Goal: Task Accomplishment & Management: Manage account settings

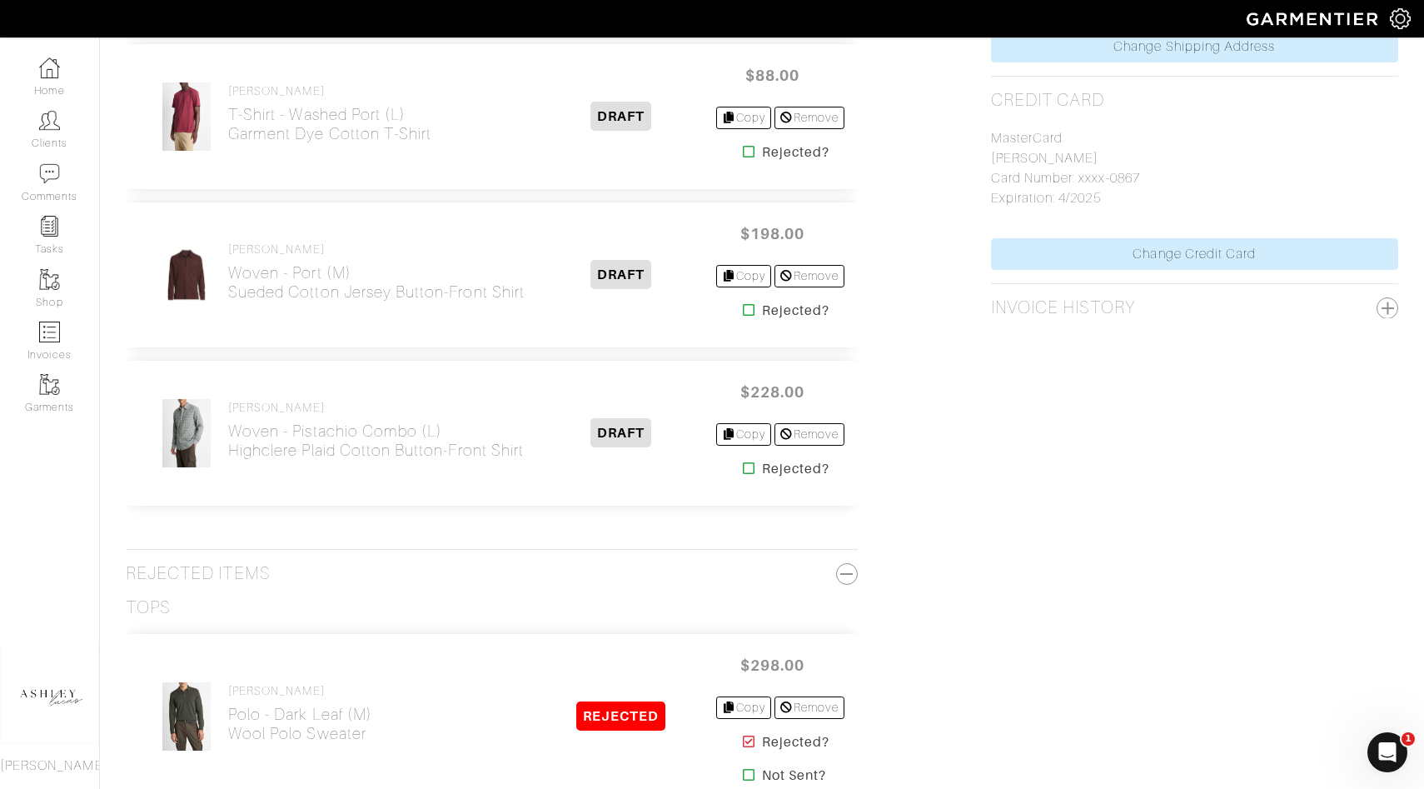
scroll to position [1332, 0]
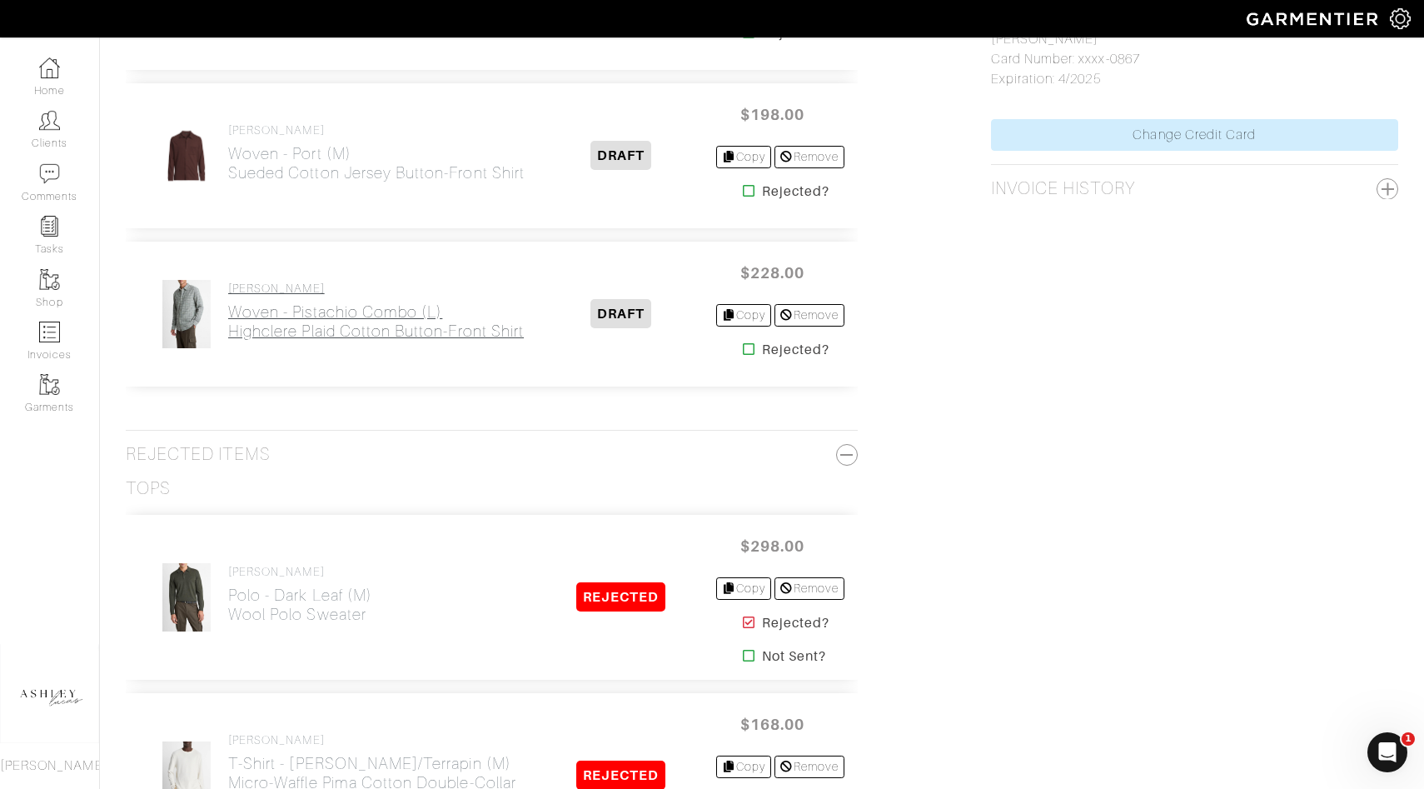
click at [284, 316] on h2 "Woven - Pistachio Combo (L) Highclere Plaid Cotton Button-Front Shirt" at bounding box center [376, 321] width 296 height 38
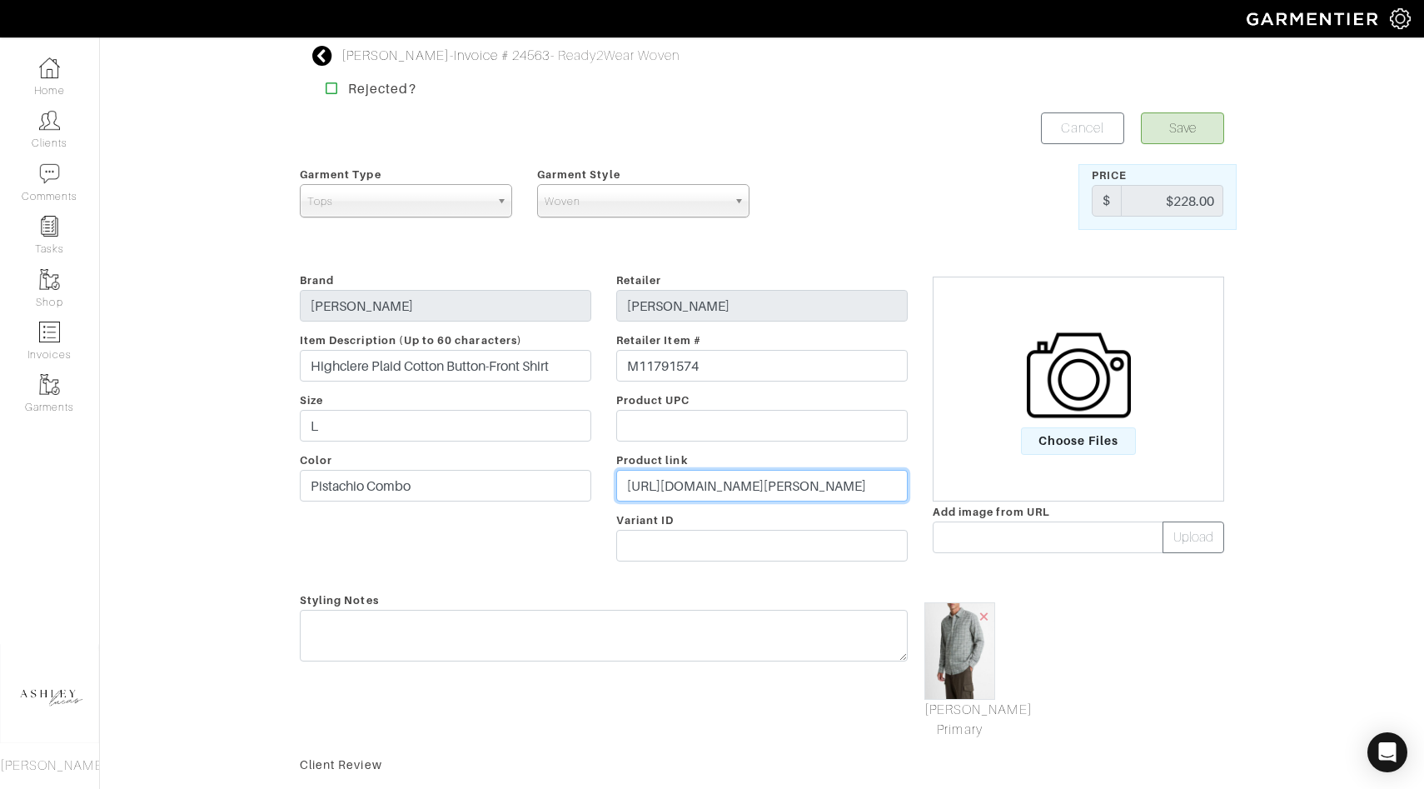
click at [718, 481] on input "https://www.vince.com/product/highclere-plaid-cotton-button-front-shirt-M117915…" at bounding box center [761, 486] width 291 height 32
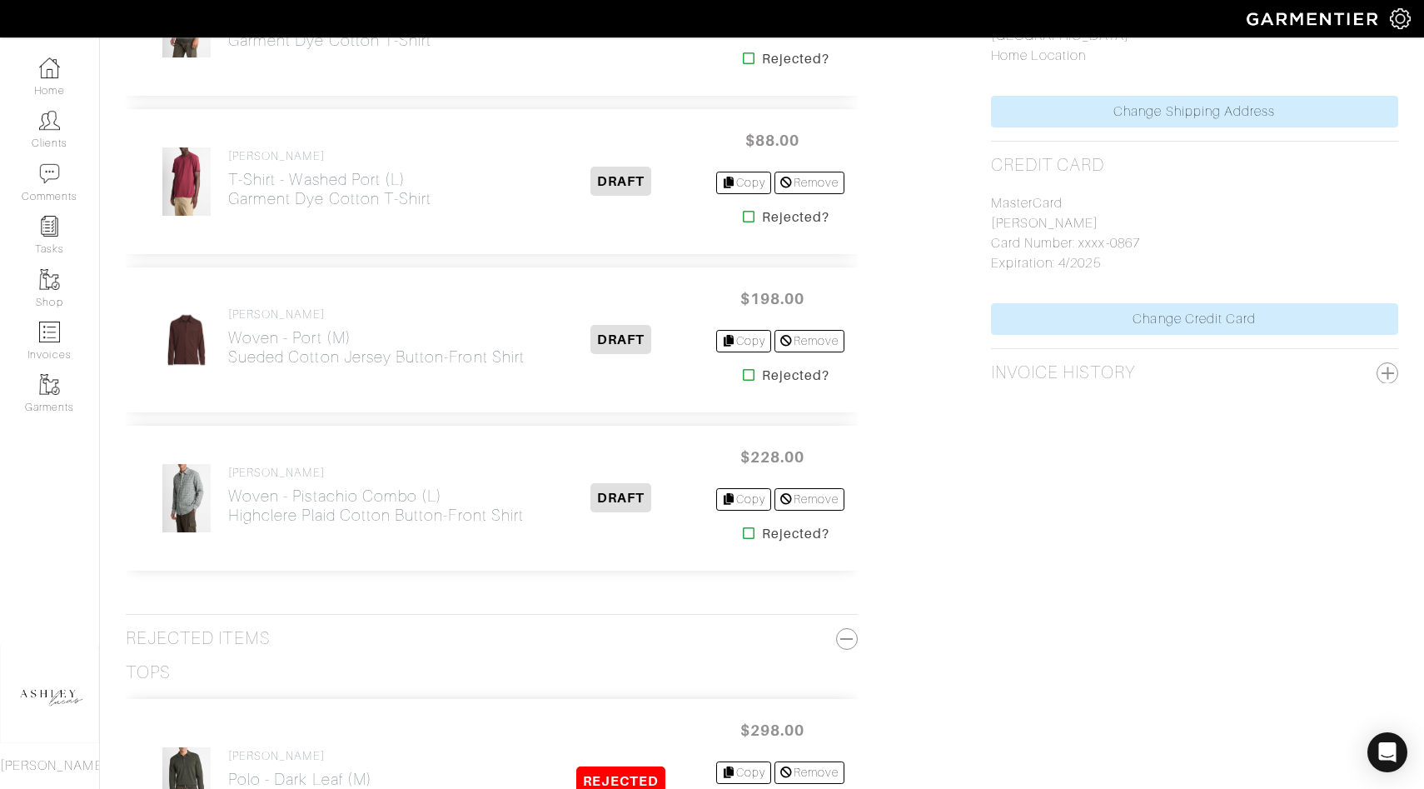
scroll to position [1097, 0]
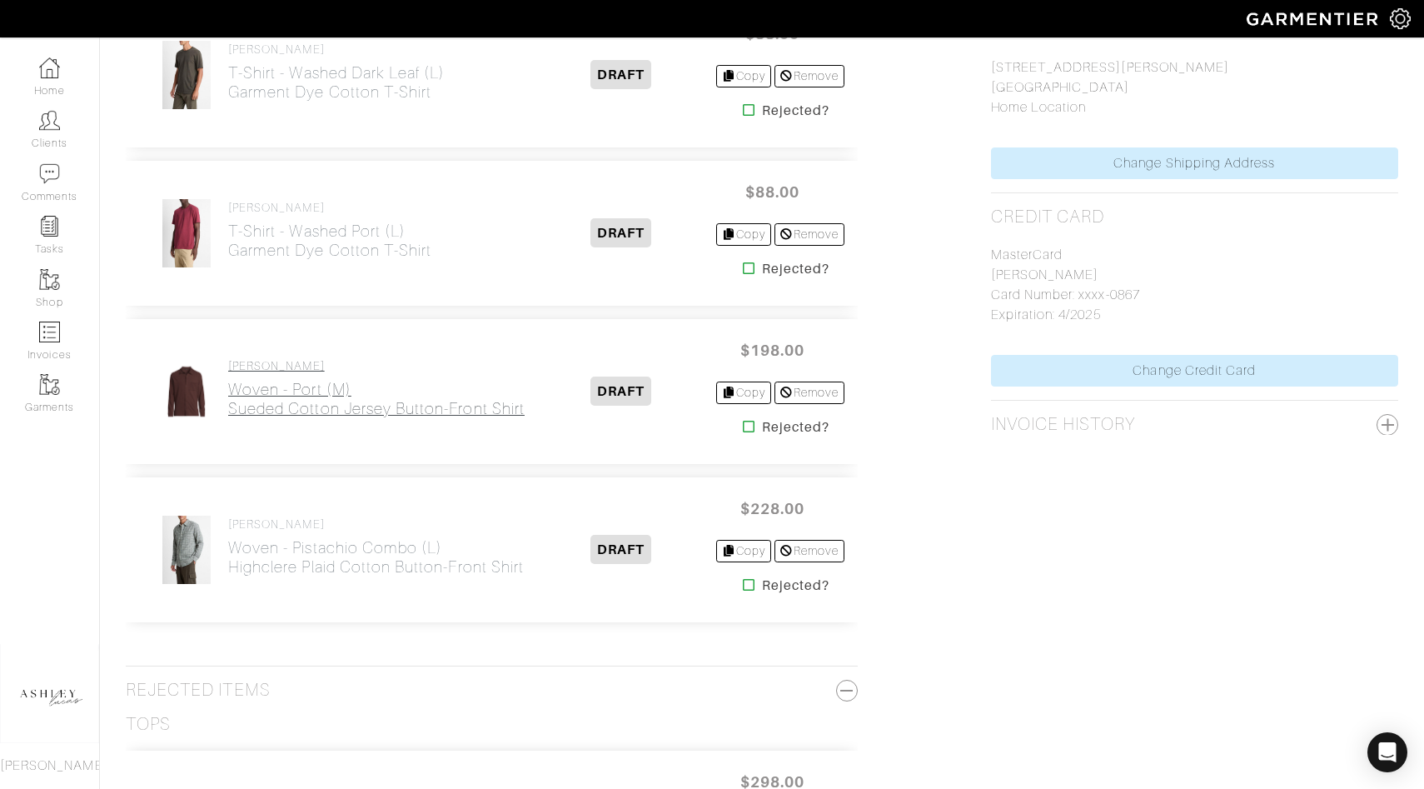
click at [310, 392] on h2 "Woven - Port (M) Sueded Cotton Jersey Button-Front Shirt" at bounding box center [376, 399] width 296 height 38
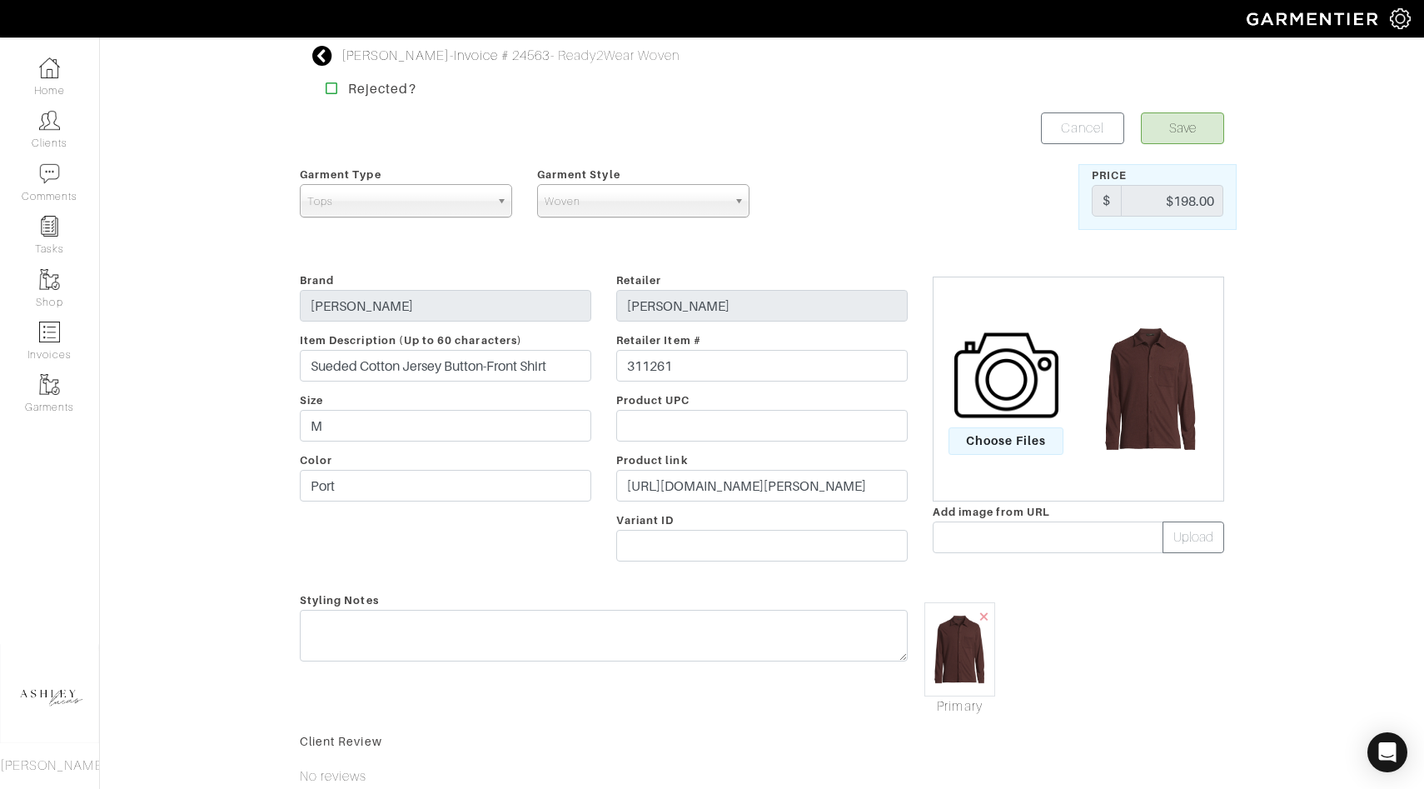
scroll to position [1097, 0]
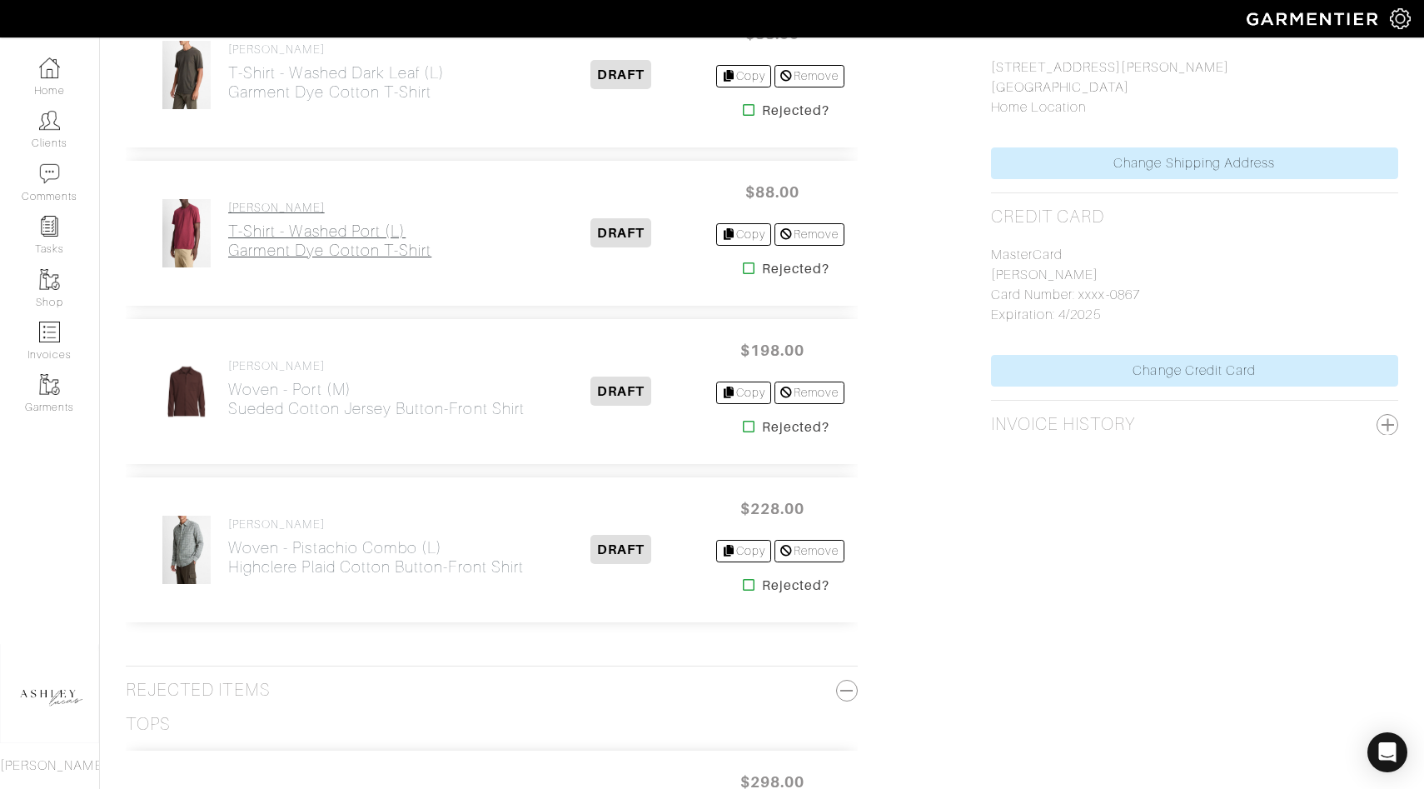
click at [284, 219] on link "VINCE T-Shirt - Washed Port (L) Garment Dye Cotton T-Shirt" at bounding box center [329, 230] width 203 height 59
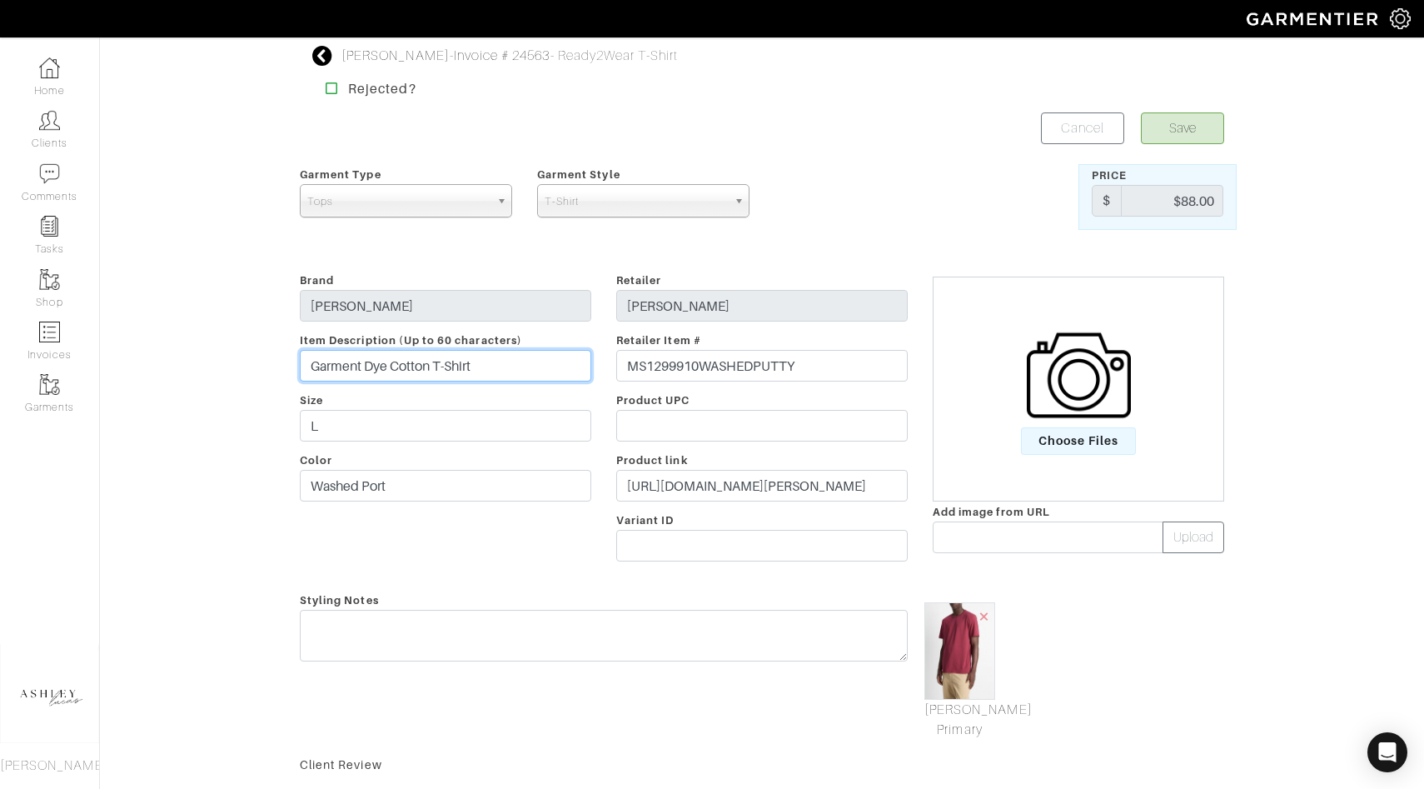
drag, startPoint x: 510, startPoint y: 371, endPoint x: 290, endPoint y: 365, distance: 219.9
click at [290, 366] on div "Brand VINCE Item Description (Up to 60 characters) Garment Dye Cotton T-Shirt S…" at bounding box center [445, 420] width 316 height 300
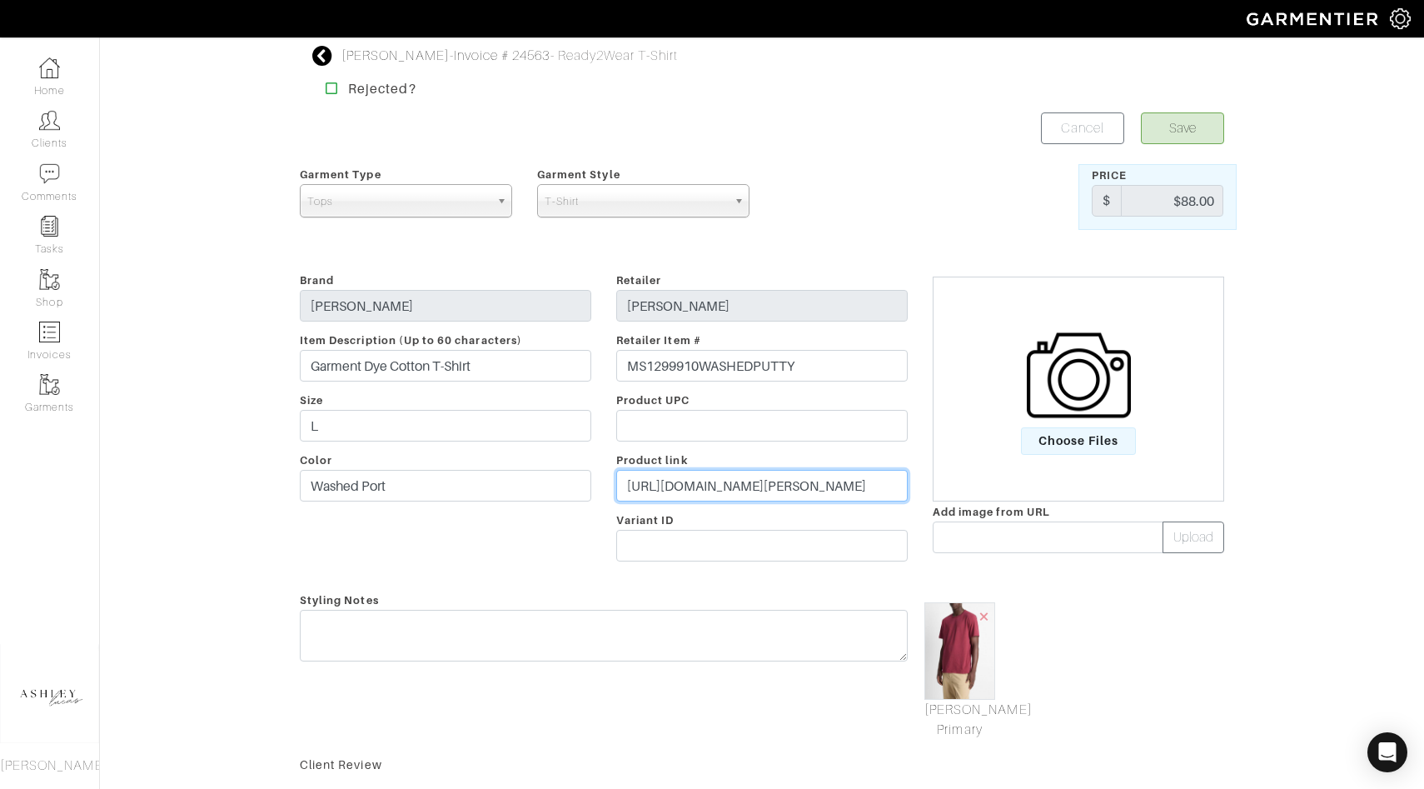
click at [684, 486] on input "https://www.vince.com/product/garment-dye-cotton-t-shirt-MS1299910WASHEDPUTTY.h…" at bounding box center [761, 486] width 291 height 32
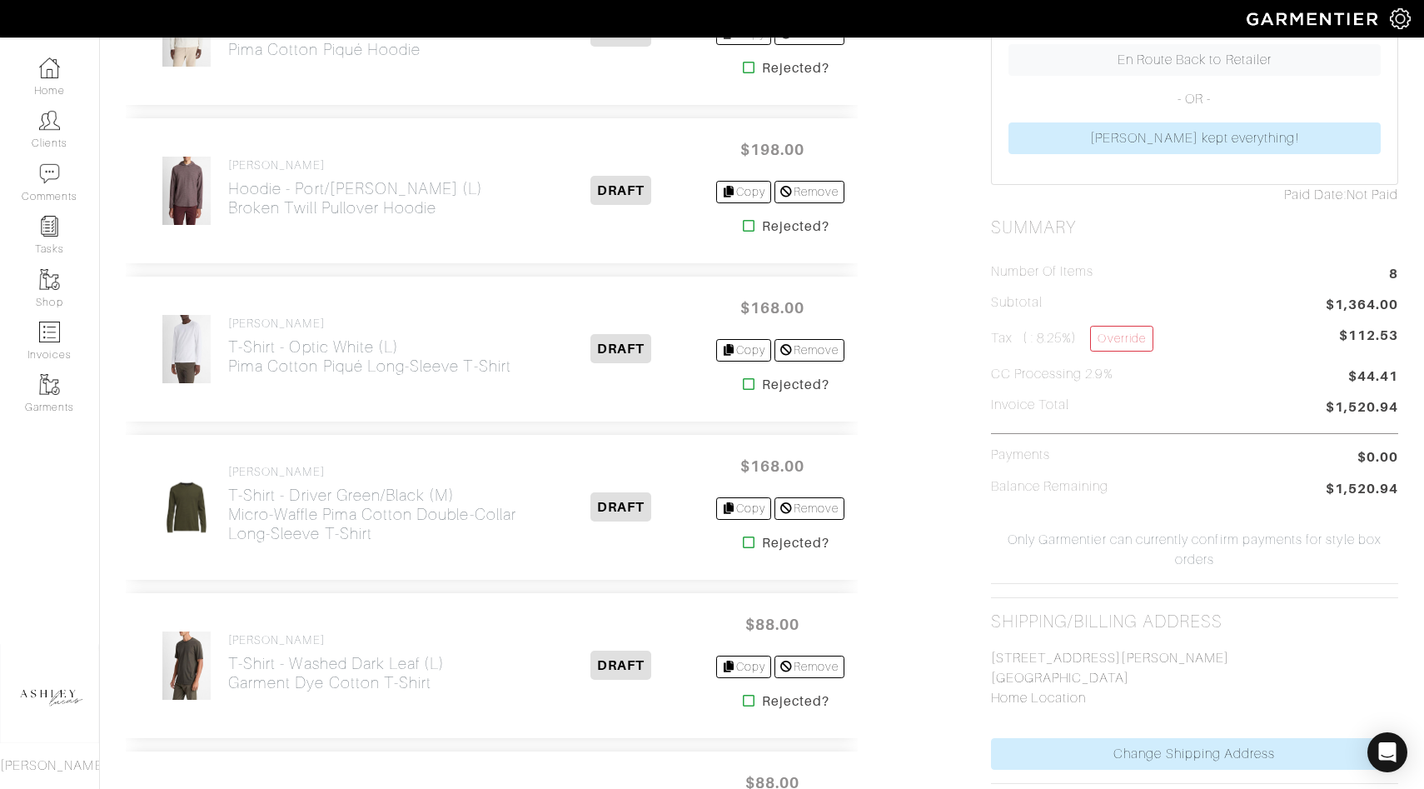
scroll to position [565, 0]
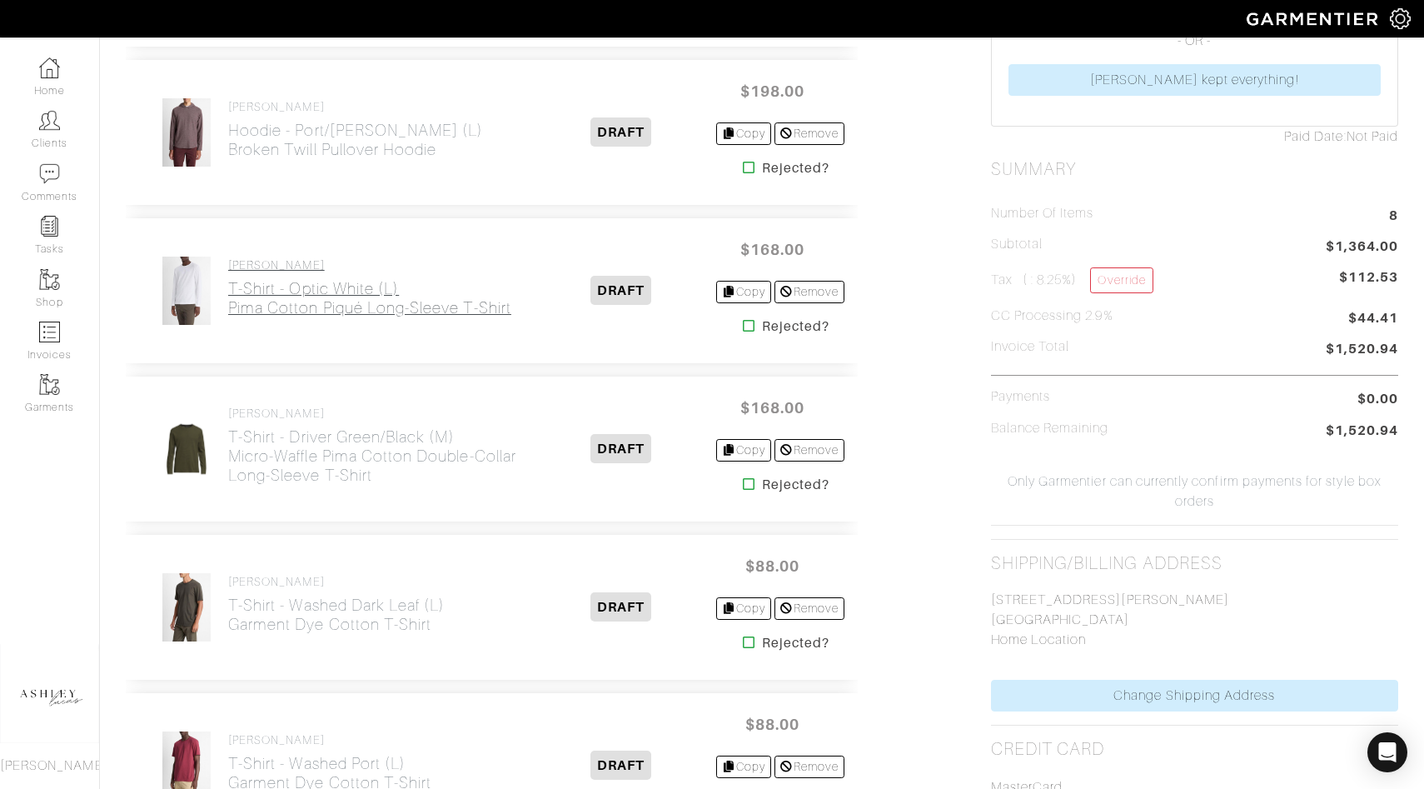
click at [401, 310] on h2 "T-Shirt - Optic White (L) Pima Cotton Piqué Long-Sleeve T-Shirt" at bounding box center [369, 298] width 283 height 38
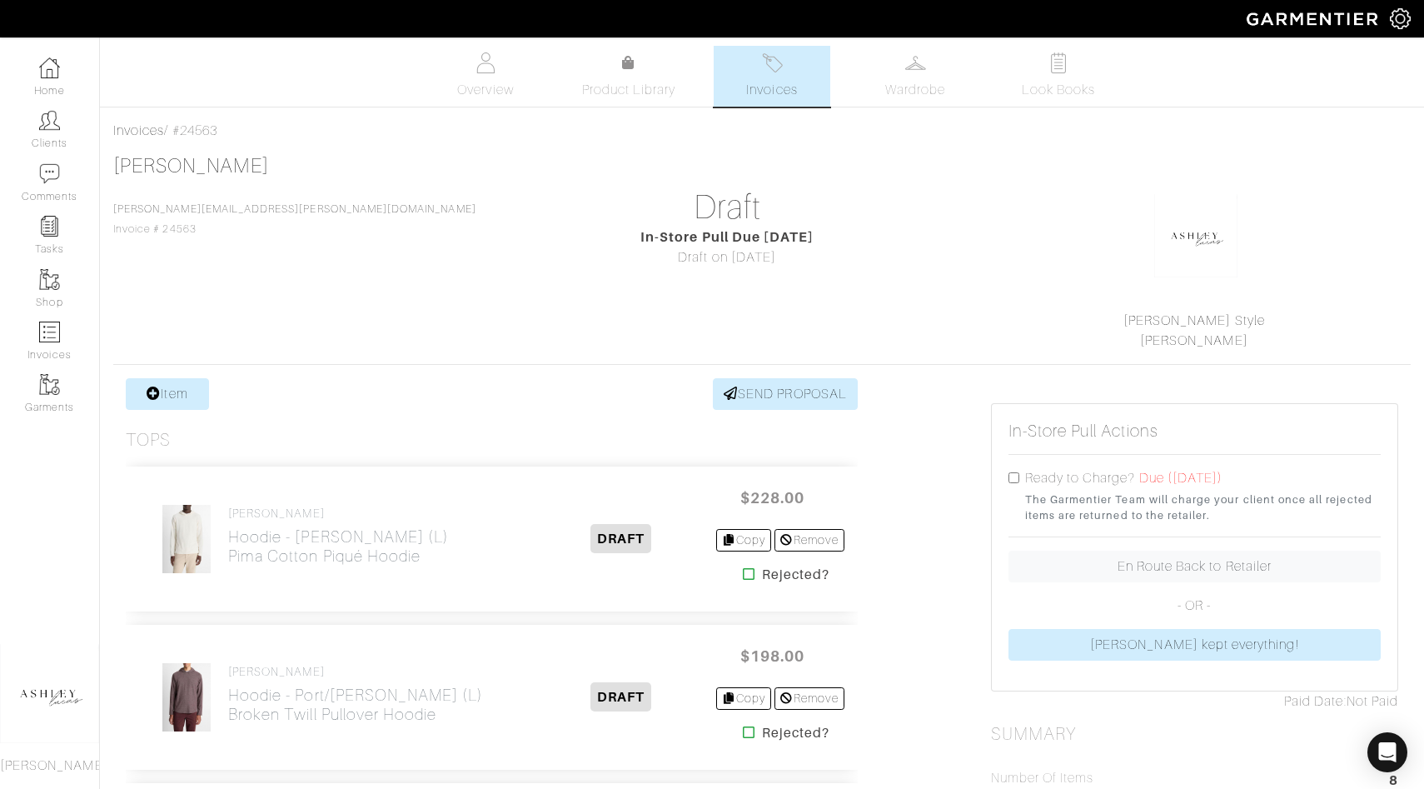
scroll to position [565, 0]
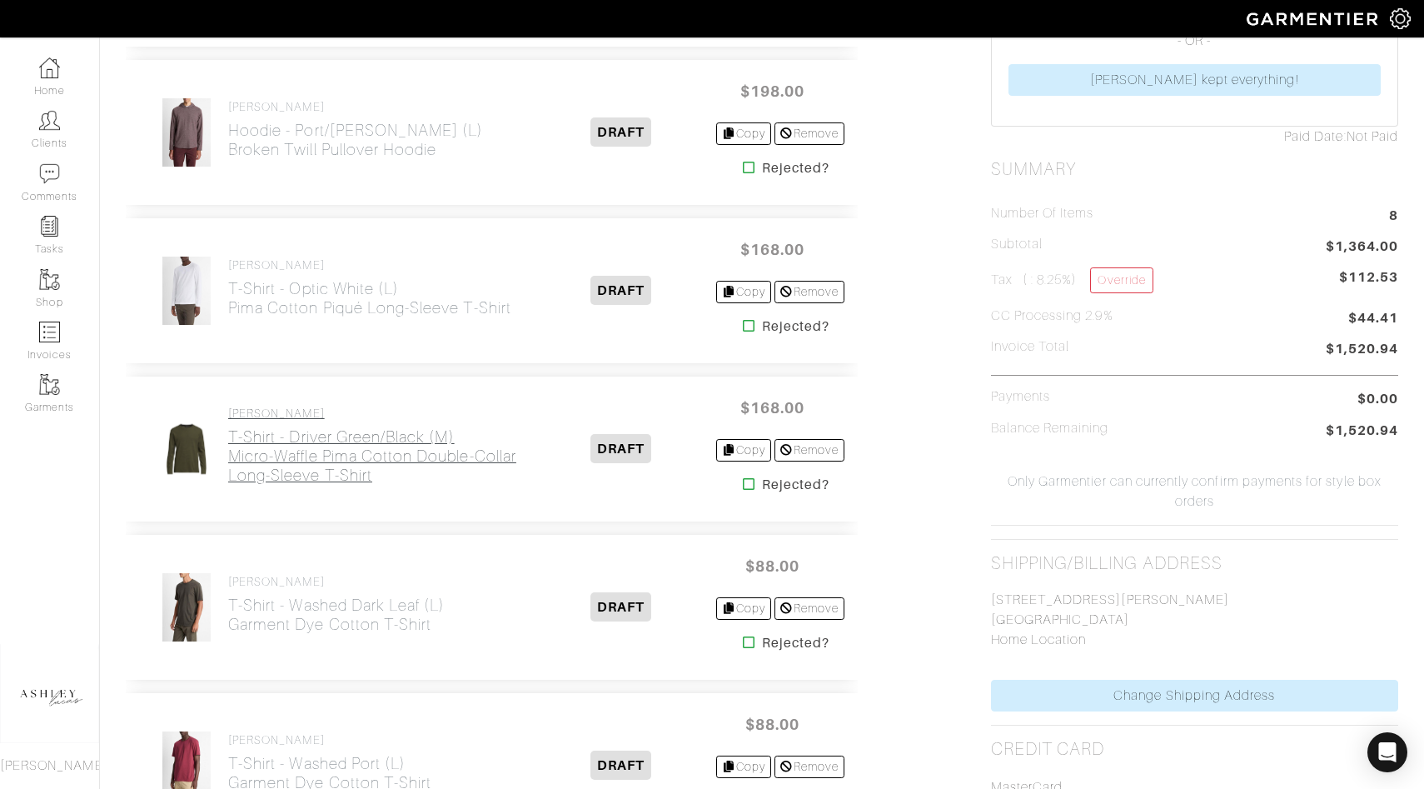
click at [286, 466] on h2 "T-Shirt - Driver Green/Black (M) Micro-Waffle Pima Cotton Double-Collar Long-Sl…" at bounding box center [377, 455] width 299 height 57
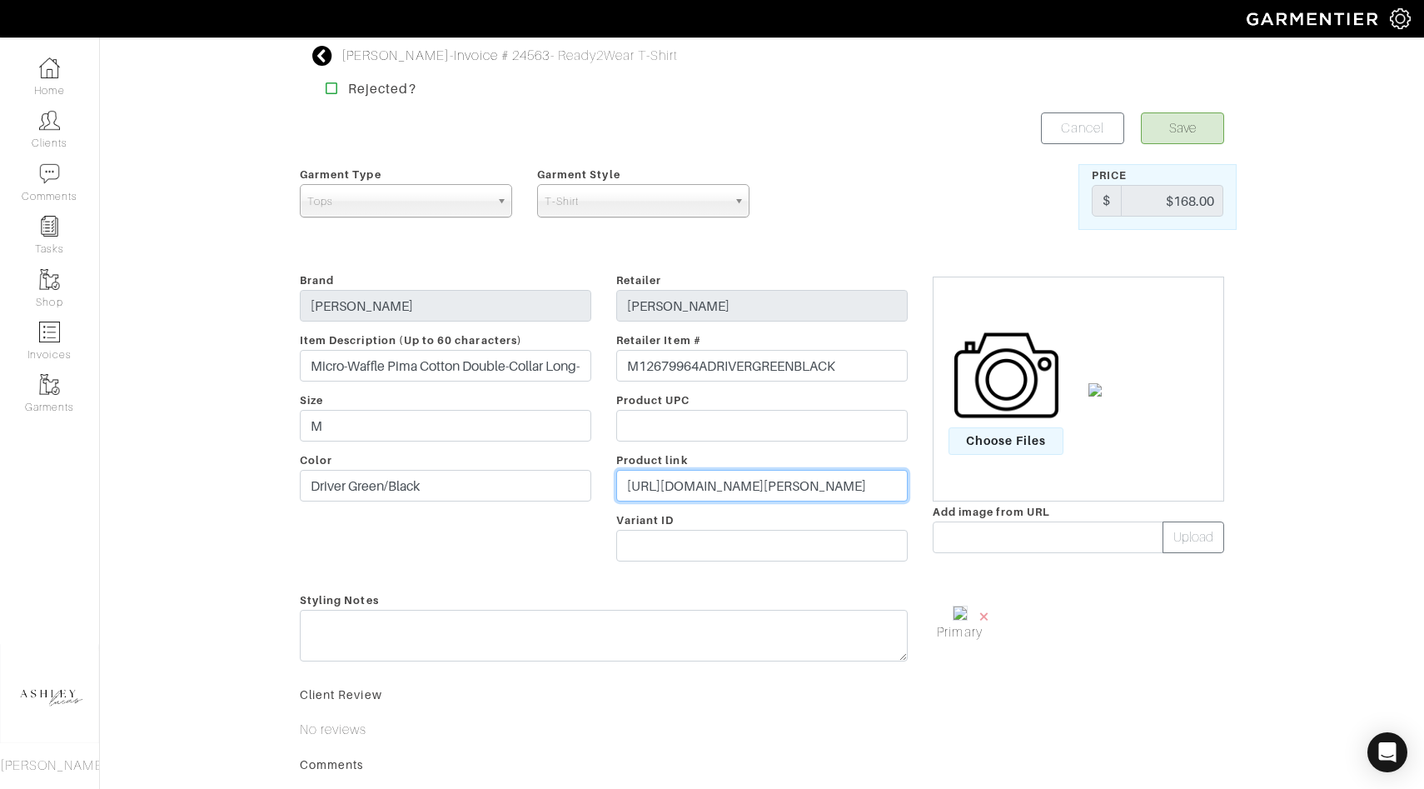
click at [757, 484] on input "https://www.vince.com/product/micro-waffle-pima-cotton-double-collar-long-sleev…" at bounding box center [761, 486] width 291 height 32
click at [956, 533] on input "text" at bounding box center [1048, 537] width 231 height 32
paste input "https://cdn.media.amplience.net/i/vince/M12679964A_884DBL_001/Micro-Waffle-Pima…"
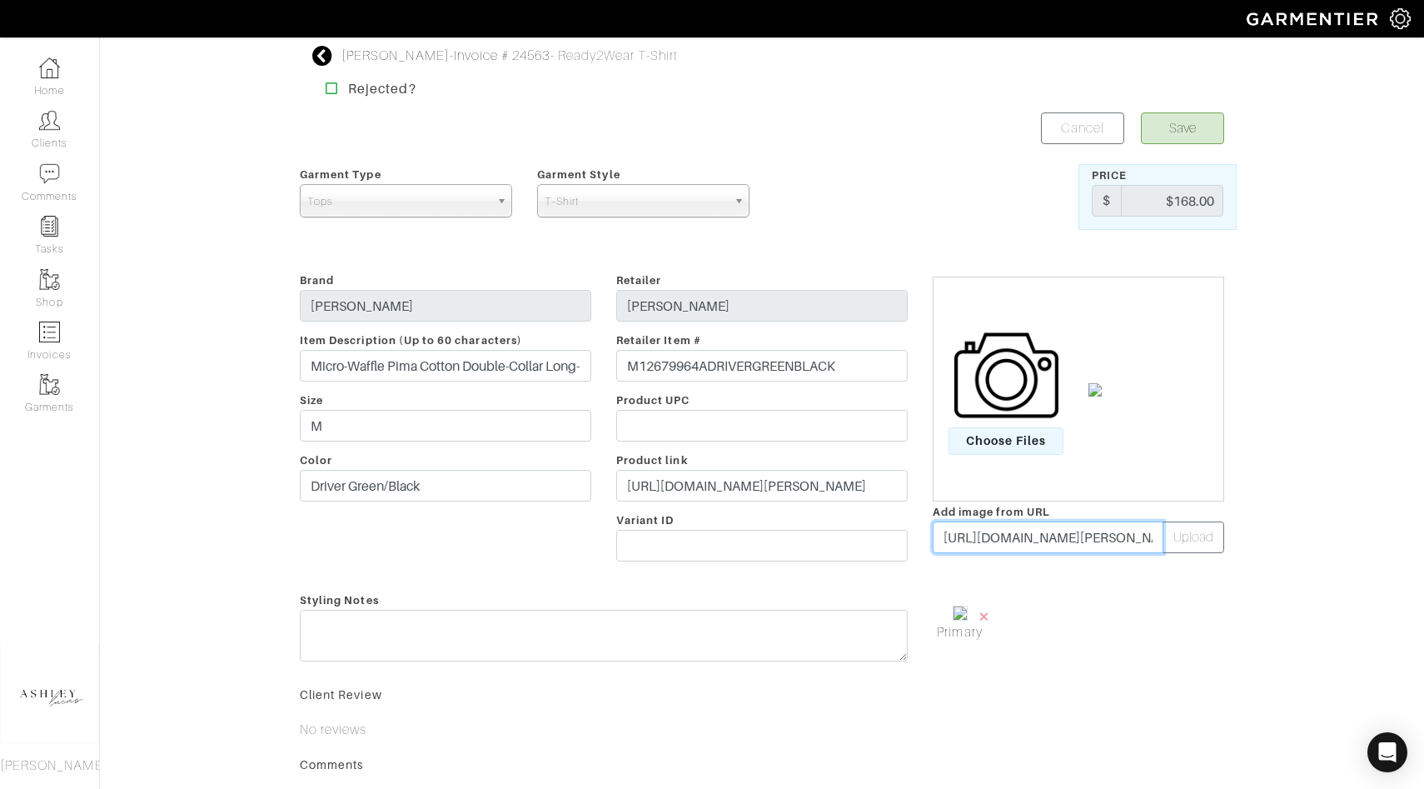
scroll to position [0, 1047]
type input "https://cdn.media.amplience.net/i/vince/M12679964A_884DBL_001/Micro-Waffle-Pima…"
click at [1186, 540] on button "Upload" at bounding box center [1194, 537] width 62 height 32
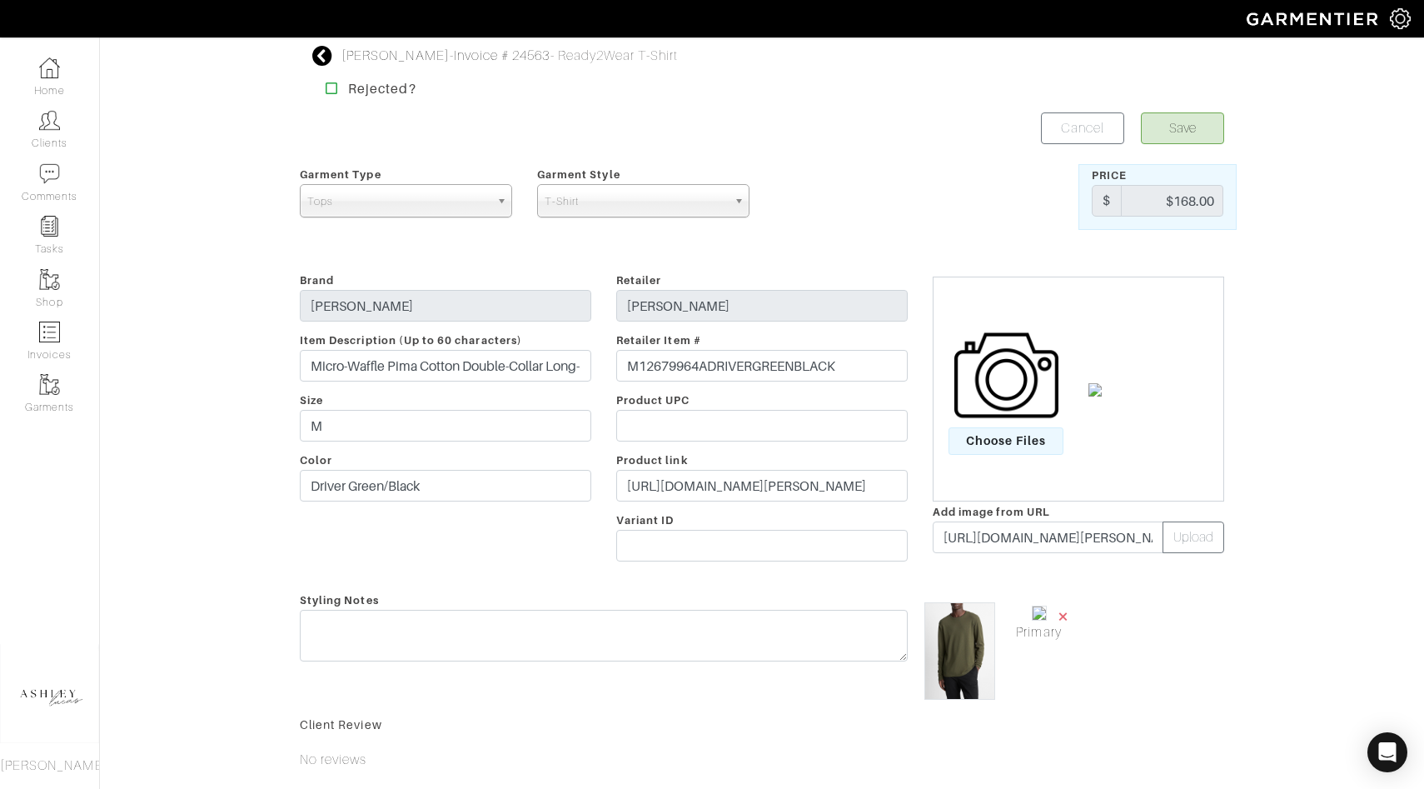
click at [1058, 616] on span "×" at bounding box center [1063, 616] width 13 height 22
click at [1185, 123] on button "Save" at bounding box center [1182, 128] width 83 height 32
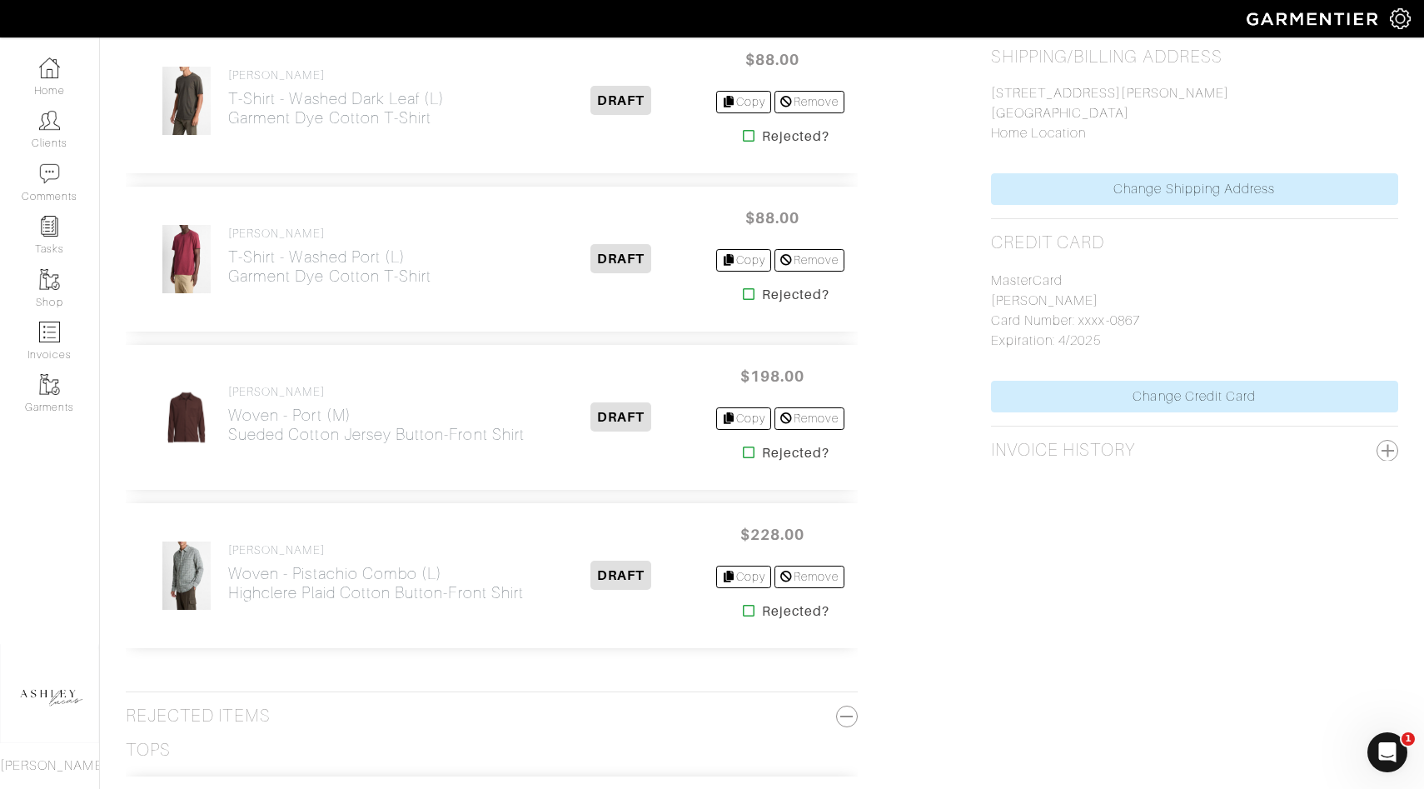
scroll to position [1073, 0]
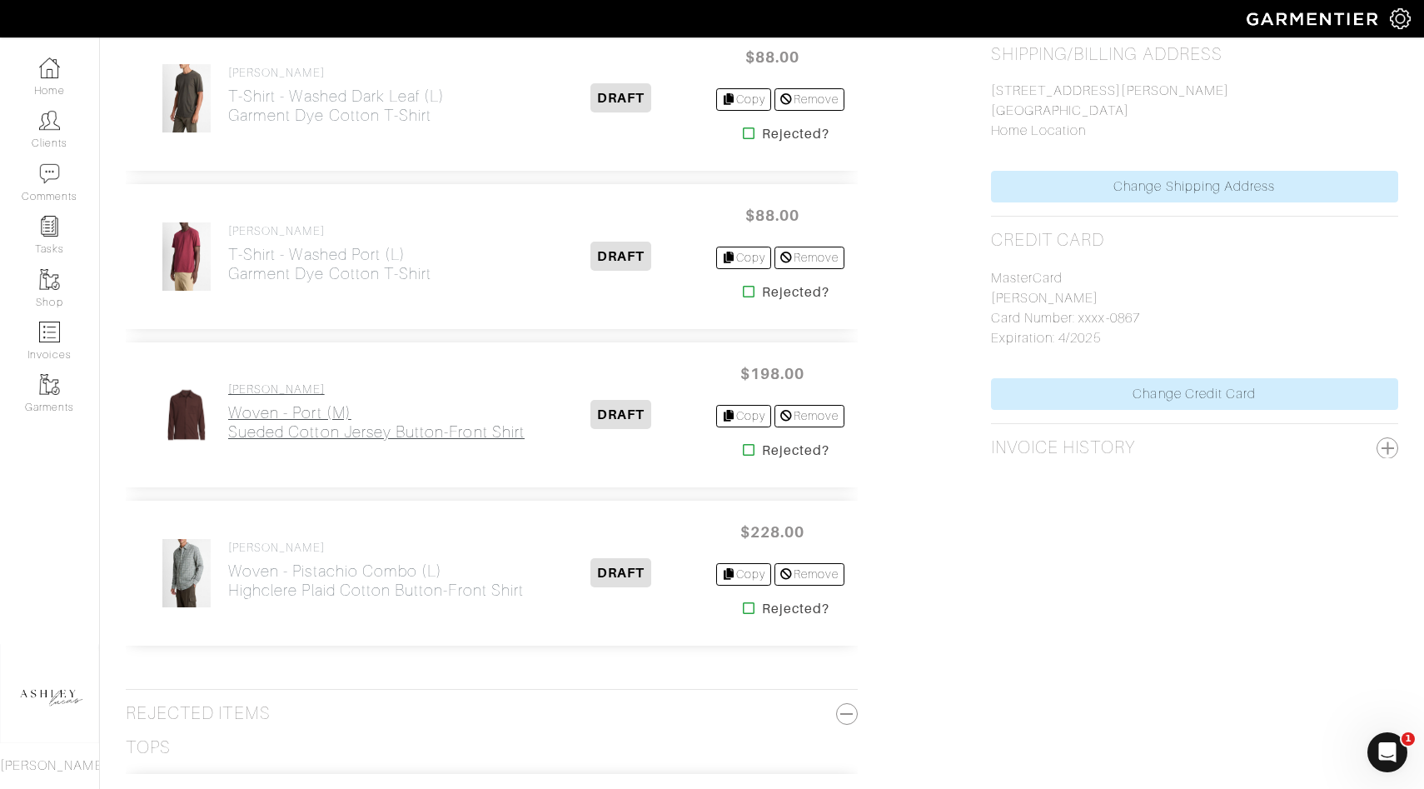
click at [318, 403] on h2 "Woven - Port (M) Sueded Cotton Jersey Button-Front Shirt" at bounding box center [376, 422] width 296 height 38
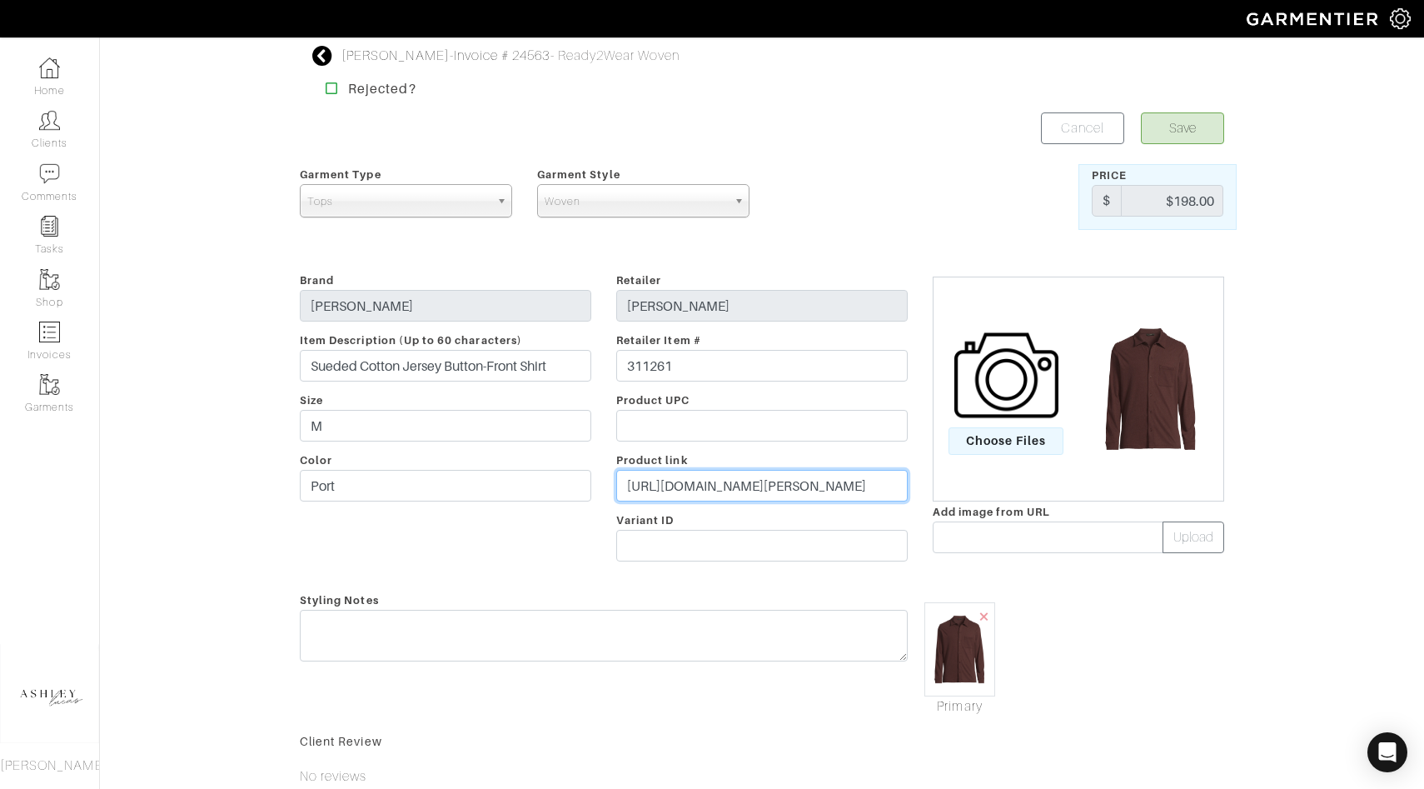
click at [803, 491] on input "https://www.vince.com/product/sueded-cotton-jersey-button-front-shirt-M02009887…" at bounding box center [761, 486] width 291 height 32
paste input "cdn.media.amplience.net/i/vince/M02009887A_605PRT_001/Sueded-Cotton-Jersey-Butt…"
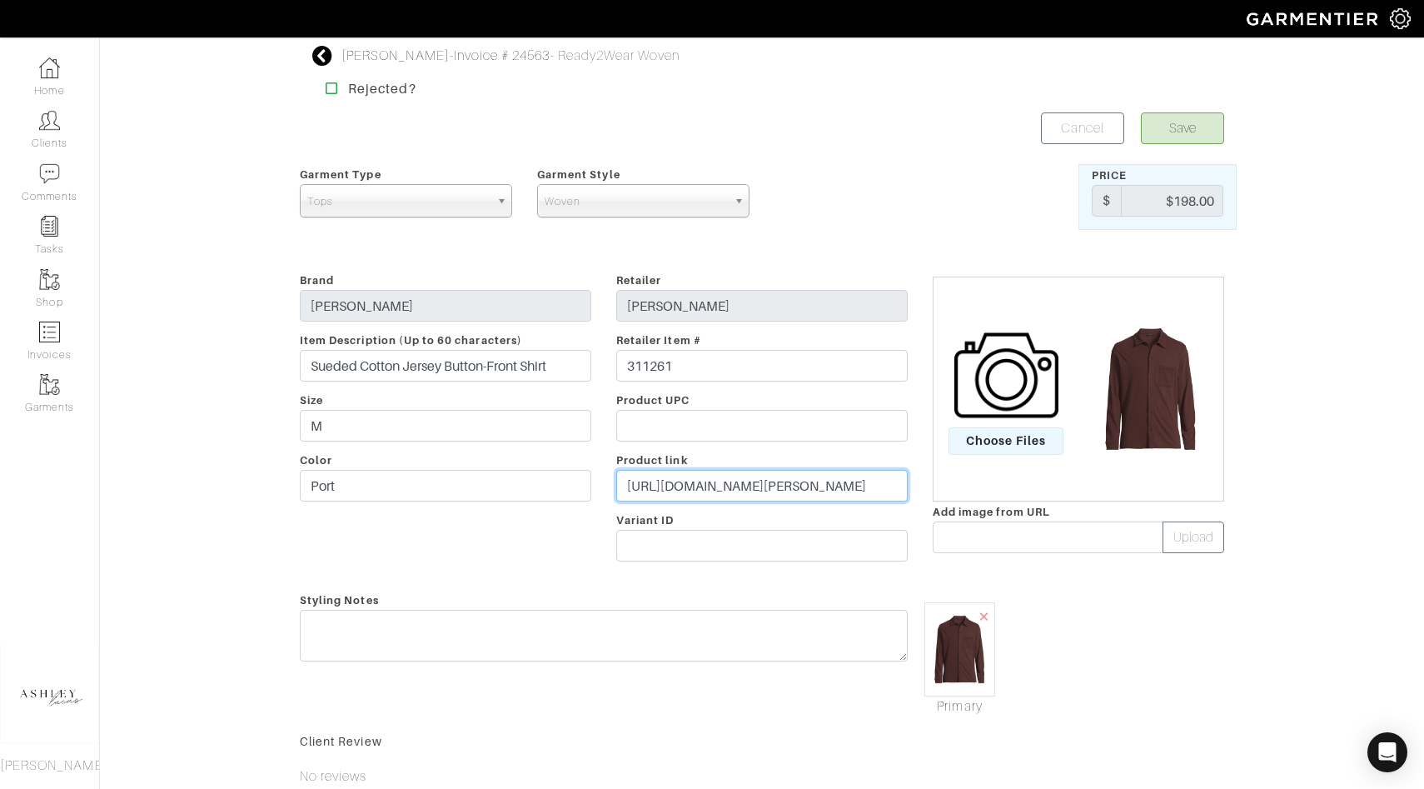
type input "https://cdn.media.amplience.net/i/vince/M02009887A_605PRT_001/Sueded-Cotton-Jer…"
click at [979, 549] on input "text" at bounding box center [1048, 537] width 231 height 32
paste input "https://cdn.media.amplience.net/i/vince/M02009887A_605PRT_001/Sueded-Cotton-Jer…"
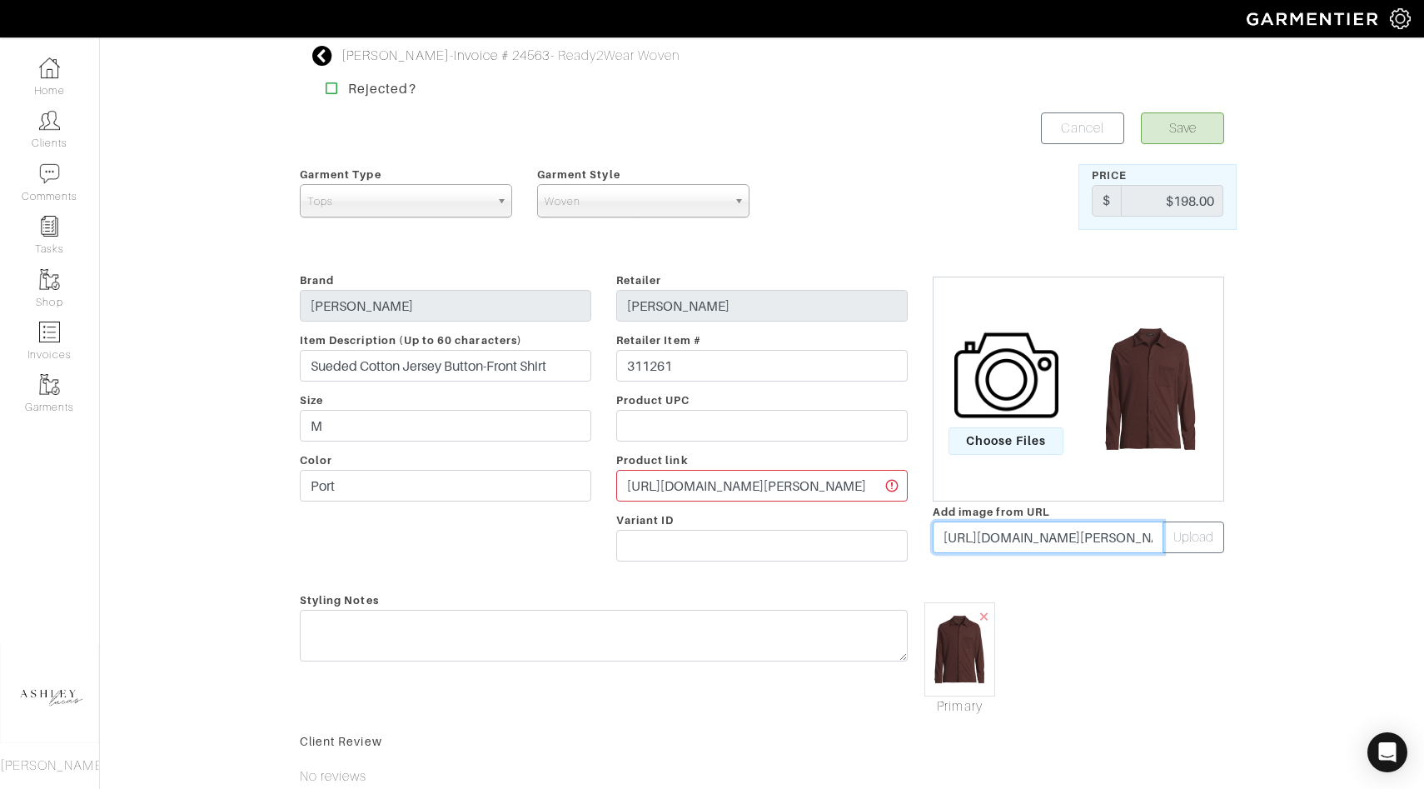
scroll to position [0, 928]
type input "https://cdn.media.amplience.net/i/vince/M02009887A_605PRT_001/Sueded-Cotton-Jer…"
click at [1196, 540] on button "Upload" at bounding box center [1194, 537] width 62 height 32
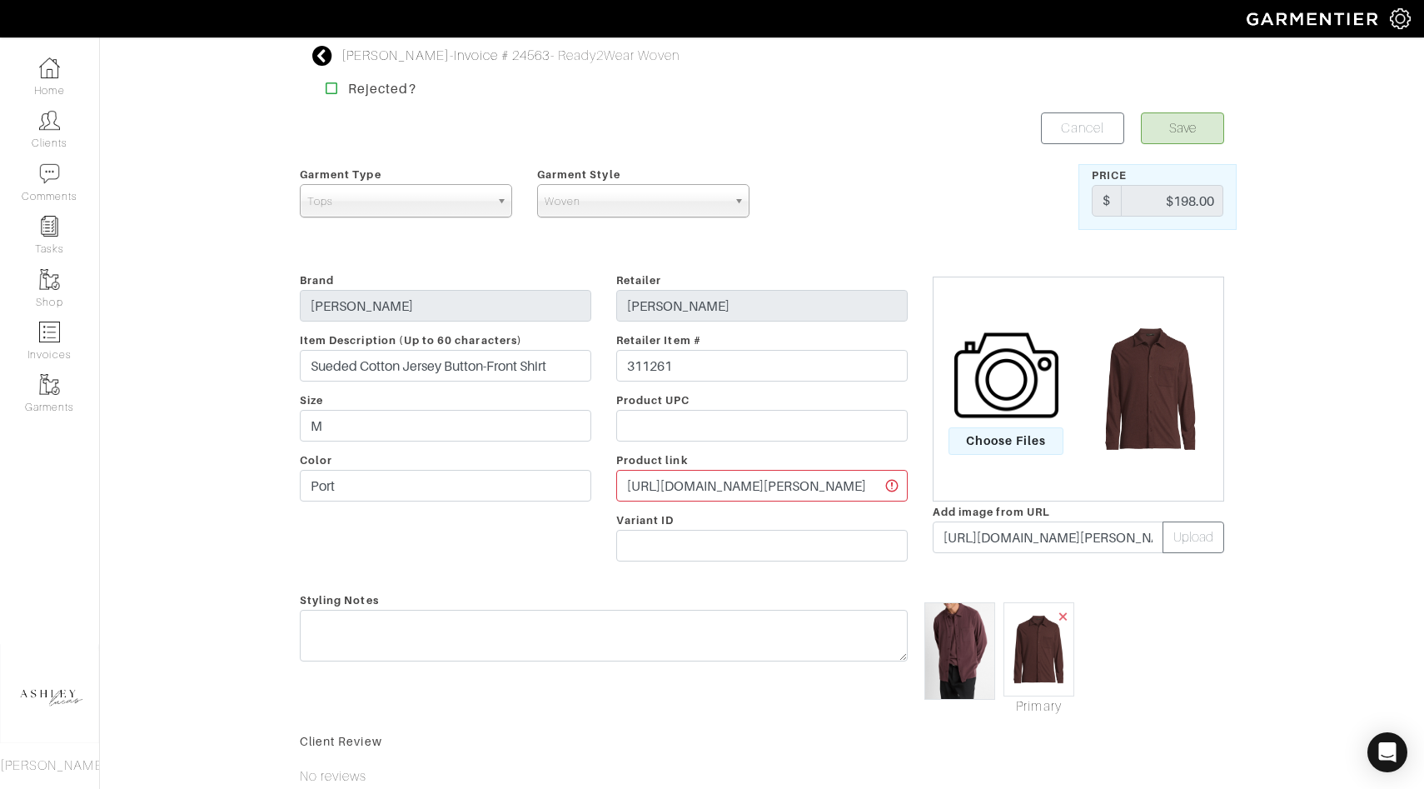
click at [1066, 616] on span "×" at bounding box center [1063, 616] width 13 height 22
click at [824, 489] on input "https://cdn.media.amplience.net/i/vince/M02009887A_605PRT_001/Sueded-Cotton-Jer…" at bounding box center [761, 486] width 291 height 32
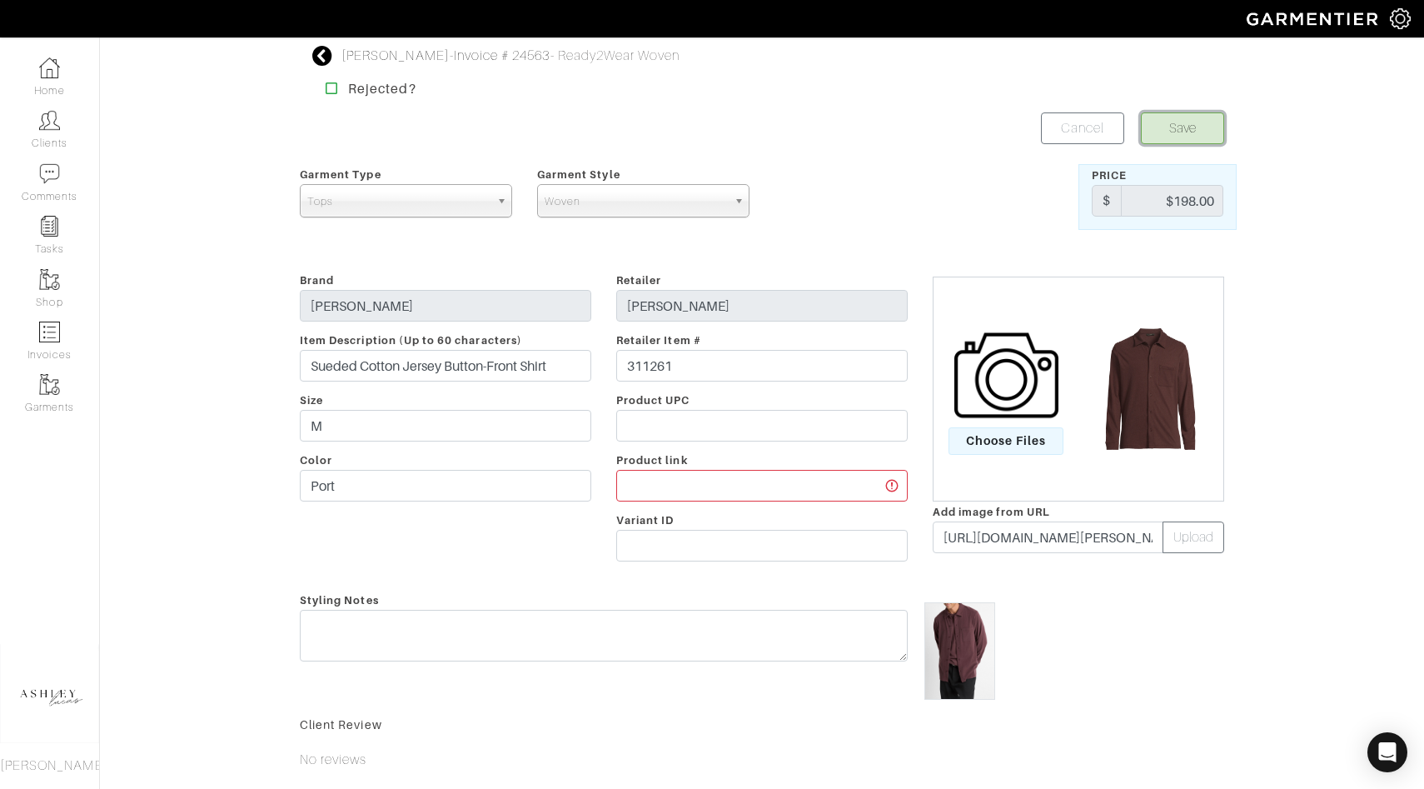
click at [1191, 120] on button "Save" at bounding box center [1182, 128] width 83 height 32
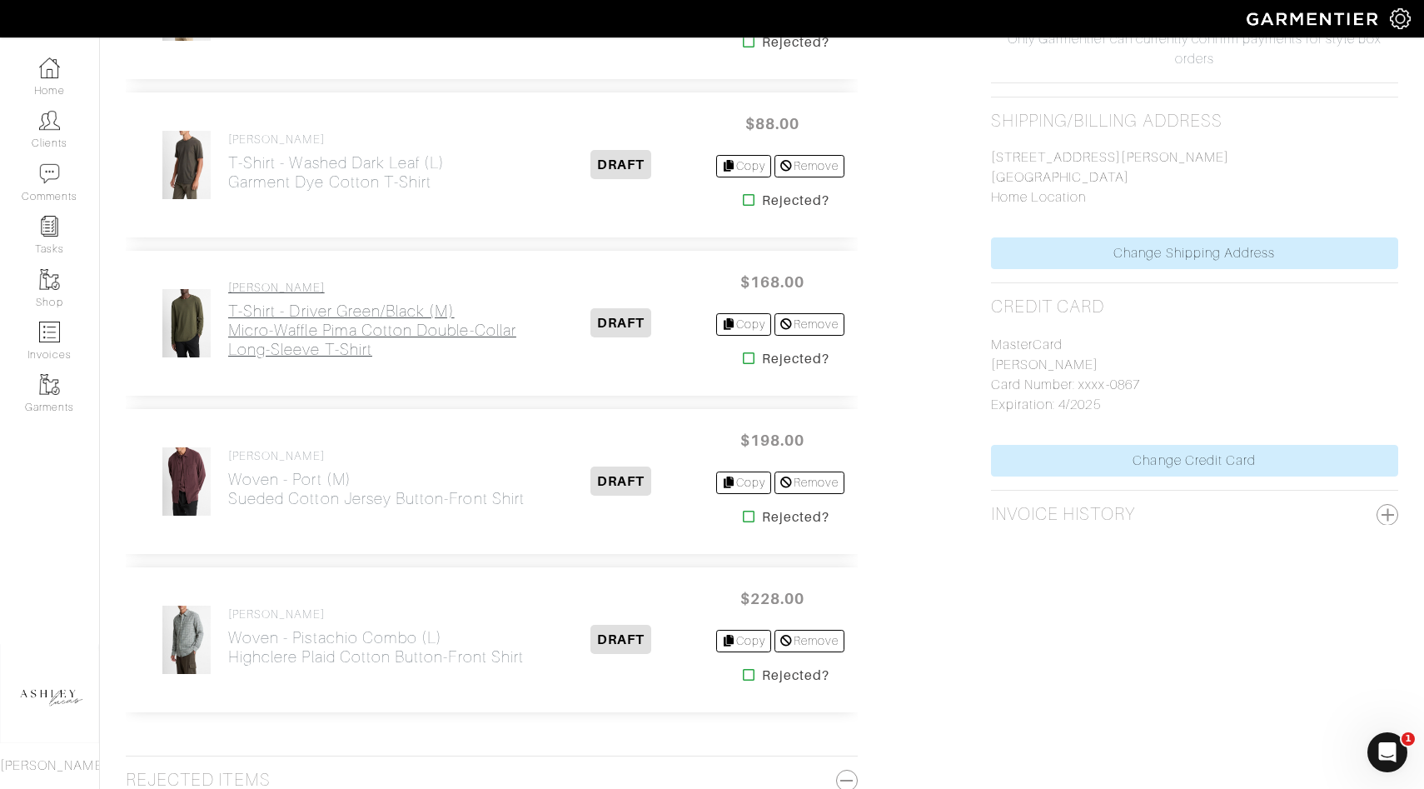
scroll to position [1009, 0]
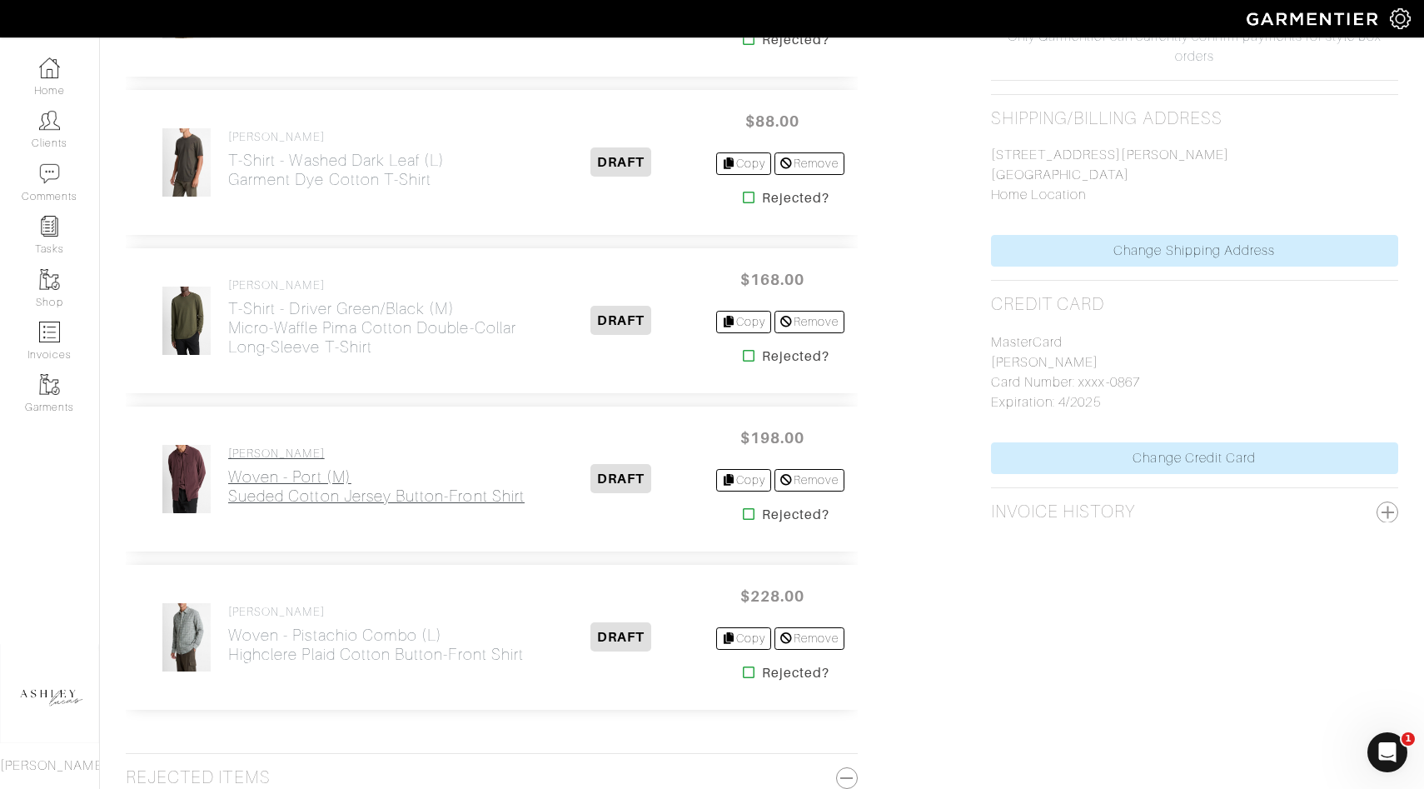
click at [374, 476] on h2 "Woven - Port (M) Sueded Cotton Jersey Button-Front Shirt" at bounding box center [376, 486] width 296 height 38
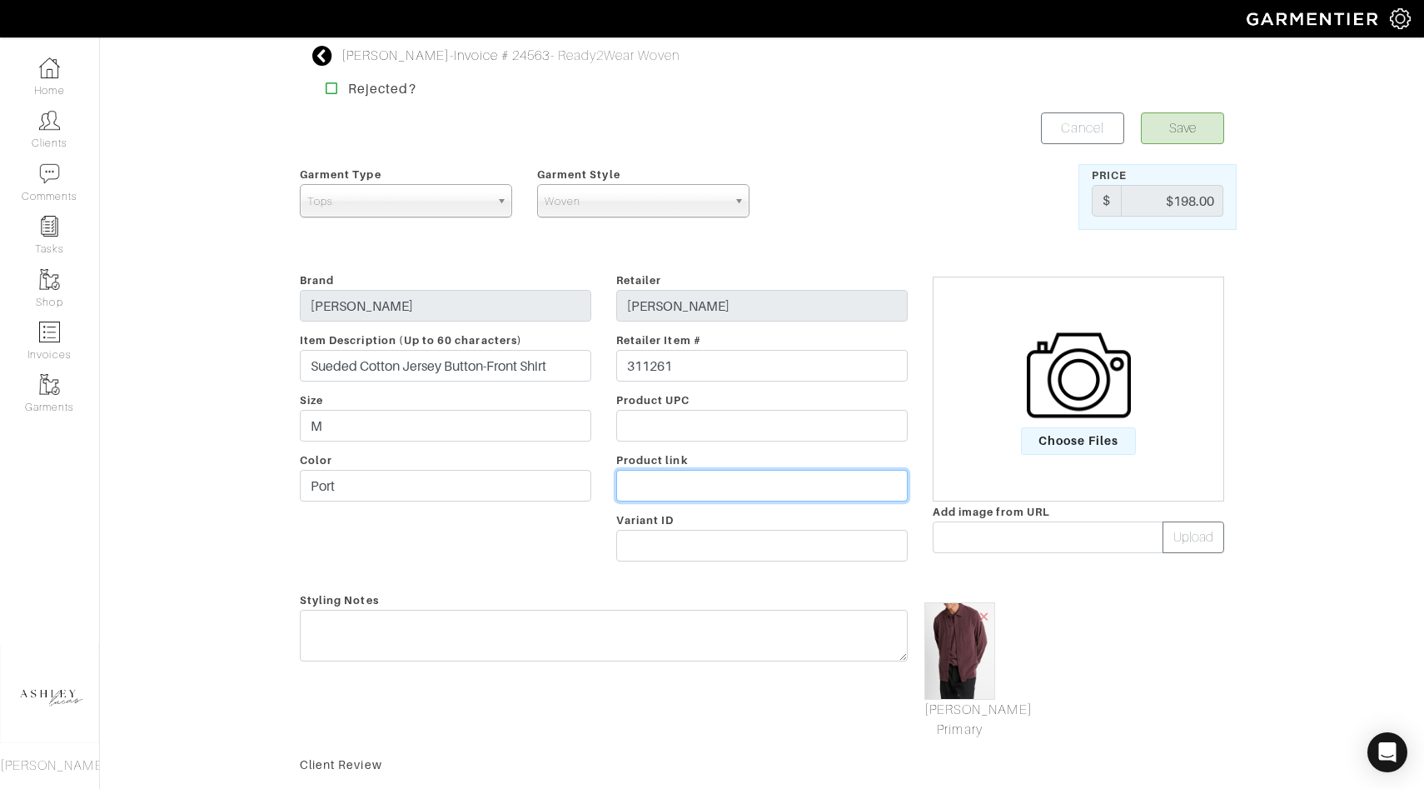
click at [657, 493] on input "text" at bounding box center [761, 486] width 291 height 32
paste input "[URL][DOMAIN_NAME][PERSON_NAME]"
type input "[URL][DOMAIN_NAME][PERSON_NAME]"
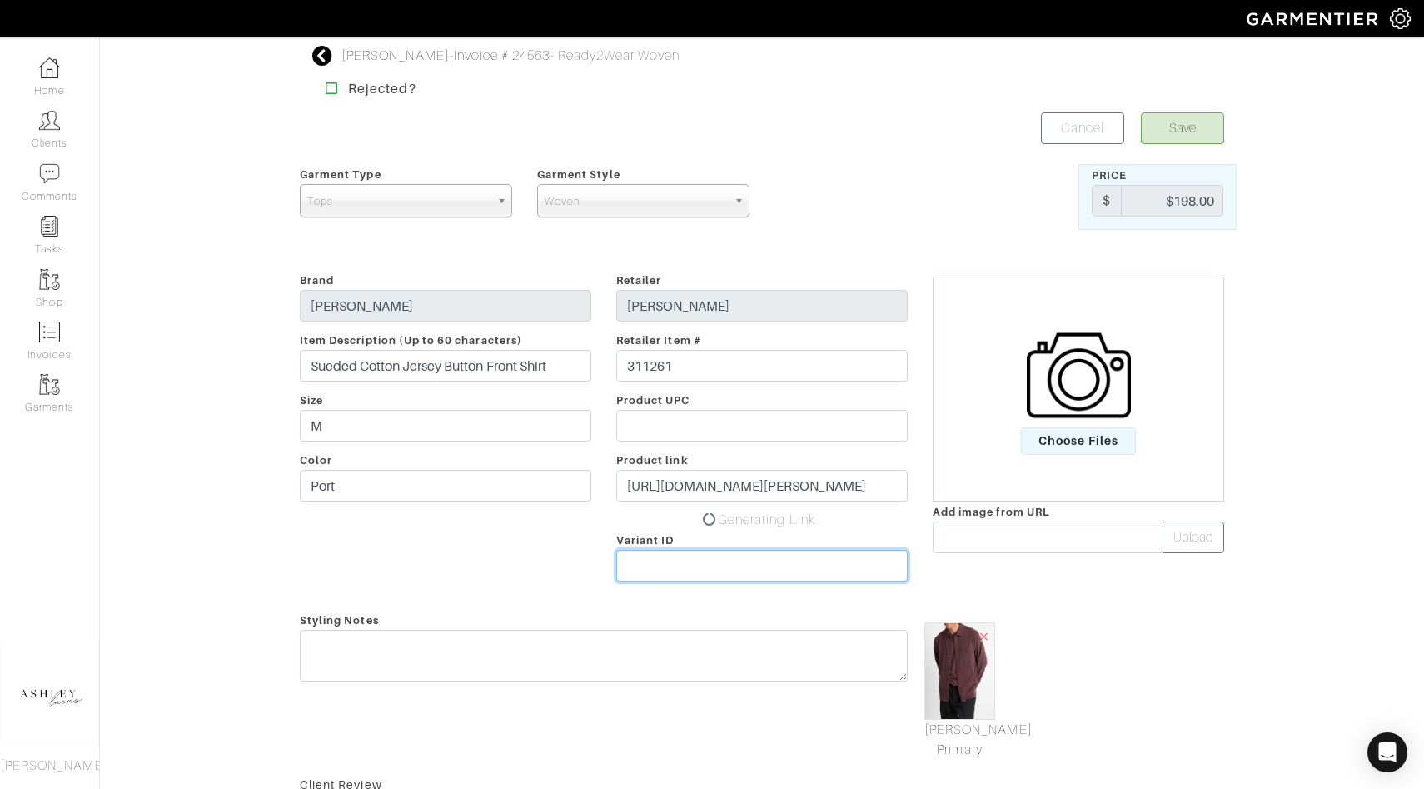
scroll to position [0, 0]
click at [705, 577] on form "Save Cancel Garment Type Tops Bottoms Sport Coats Suiting Outerwear Shoes Swimw…" at bounding box center [762, 564] width 924 height 904
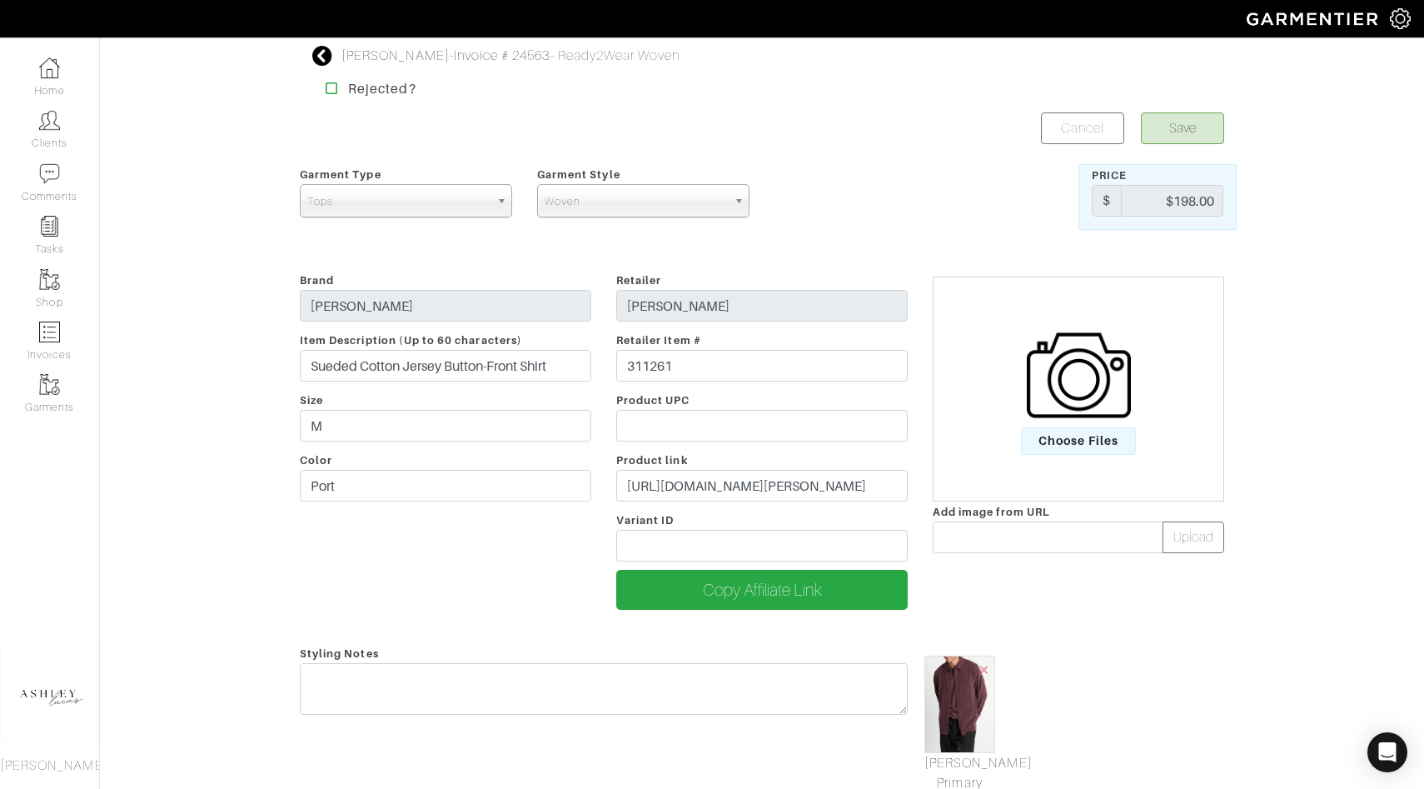
click at [555, 555] on div "Brand VINCE Item Description (Up to 60 characters) Sueded Cotton Jersey Button-…" at bounding box center [445, 446] width 316 height 353
click at [1192, 124] on button "Save" at bounding box center [1182, 128] width 83 height 32
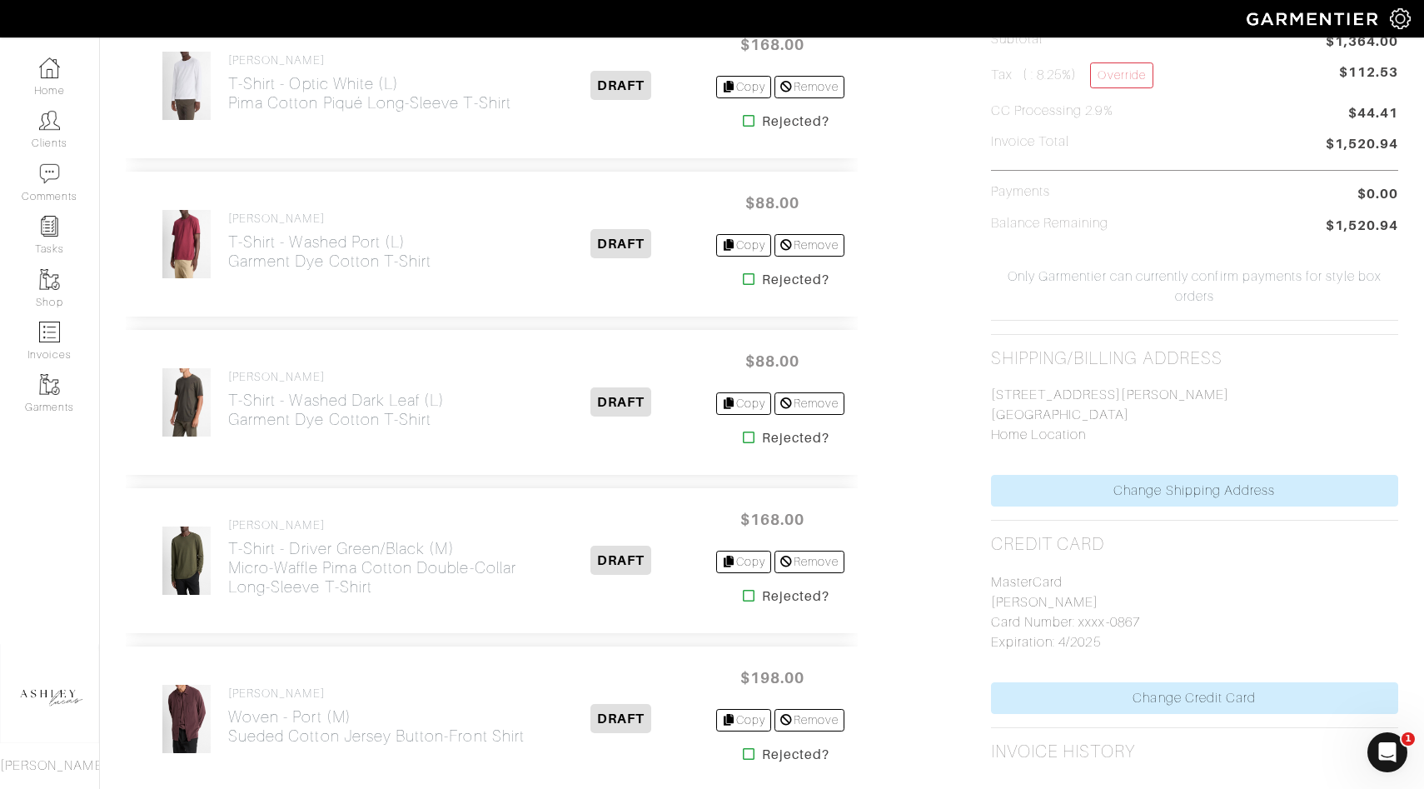
scroll to position [770, 0]
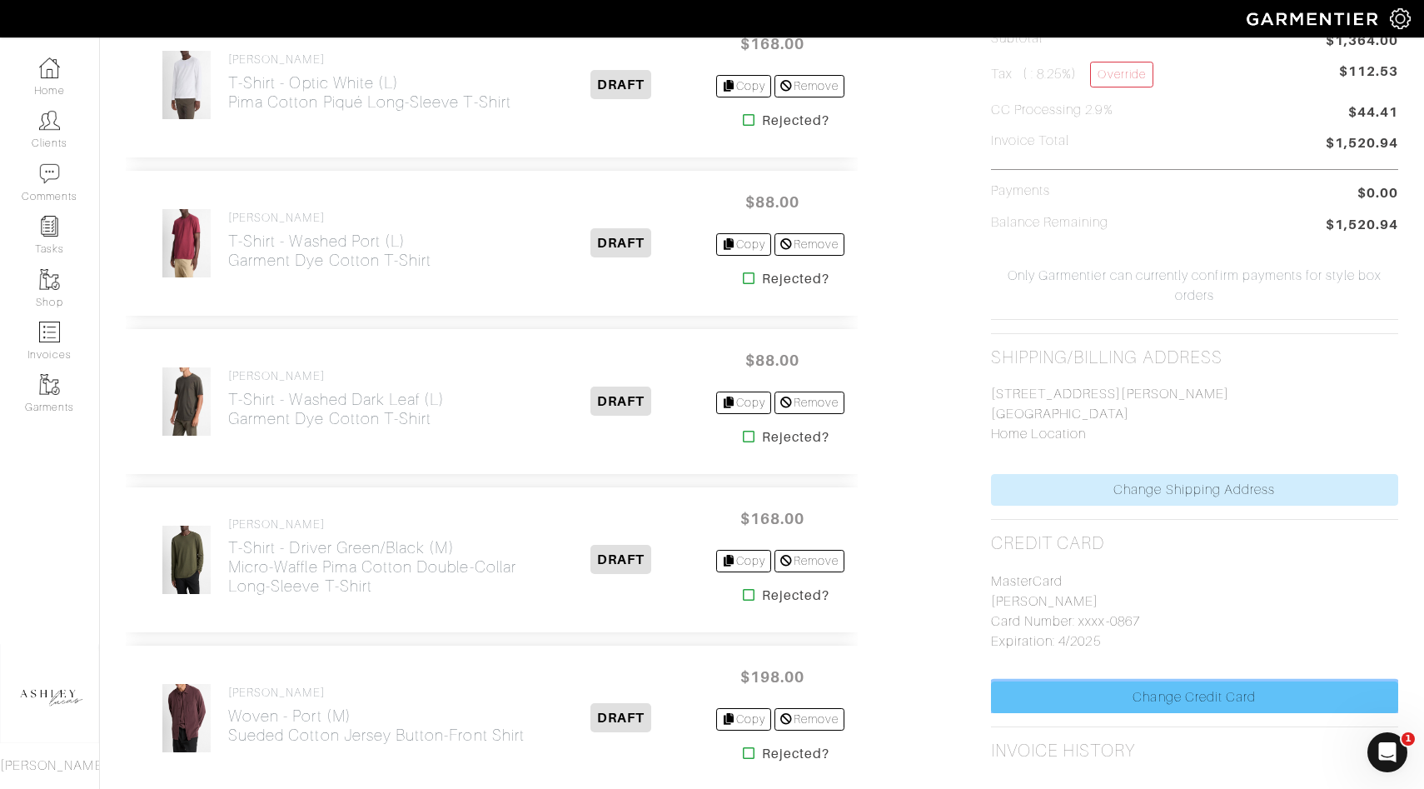
click at [1093, 696] on link "Change Credit Card" at bounding box center [1194, 697] width 407 height 32
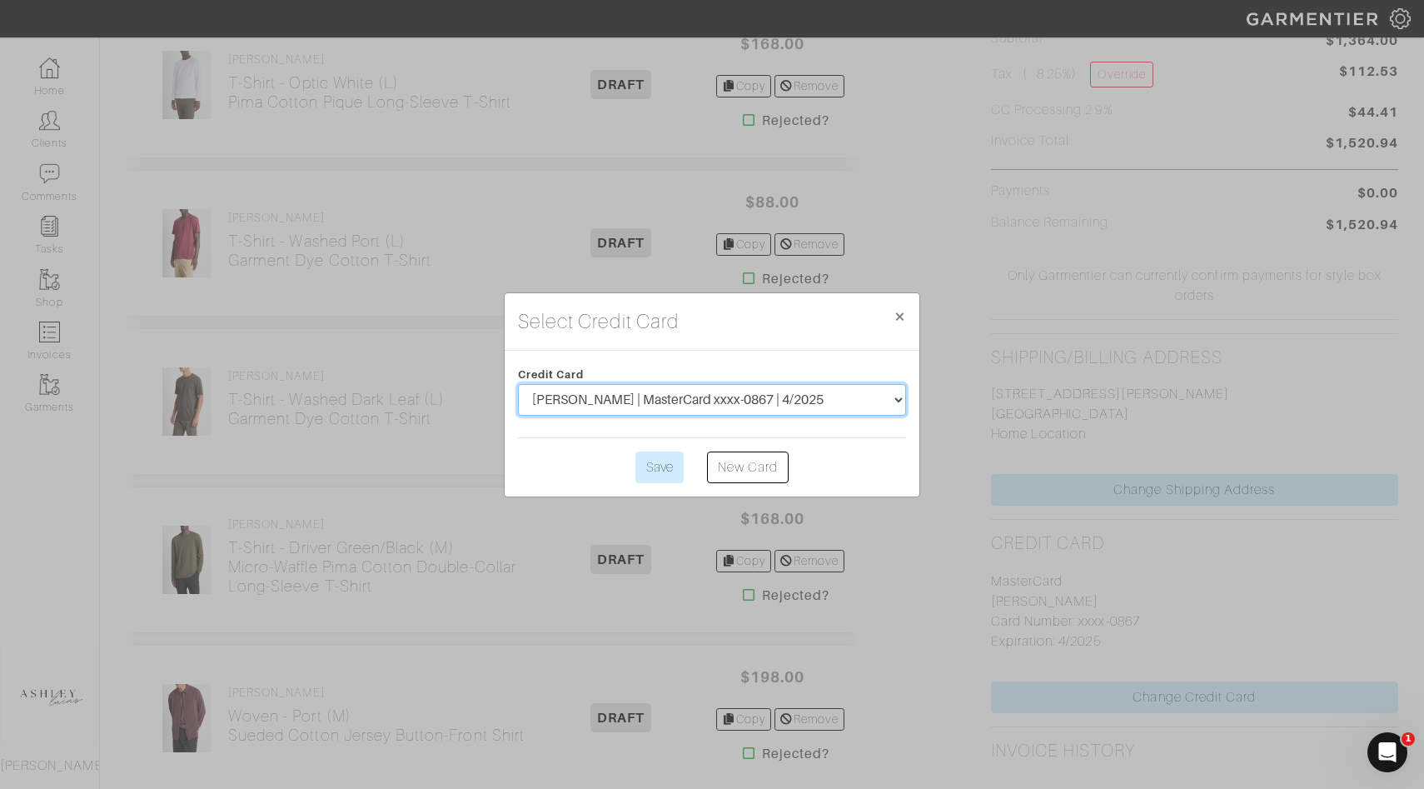
click at [720, 411] on select "Brad Johnson | MasterCard xxxx-0867 | 4/2025 Brad Johnson | Visa xxxx-9518 | 3/…" at bounding box center [712, 400] width 388 height 32
select select "4537"
click at [672, 457] on input "Save" at bounding box center [659, 467] width 48 height 32
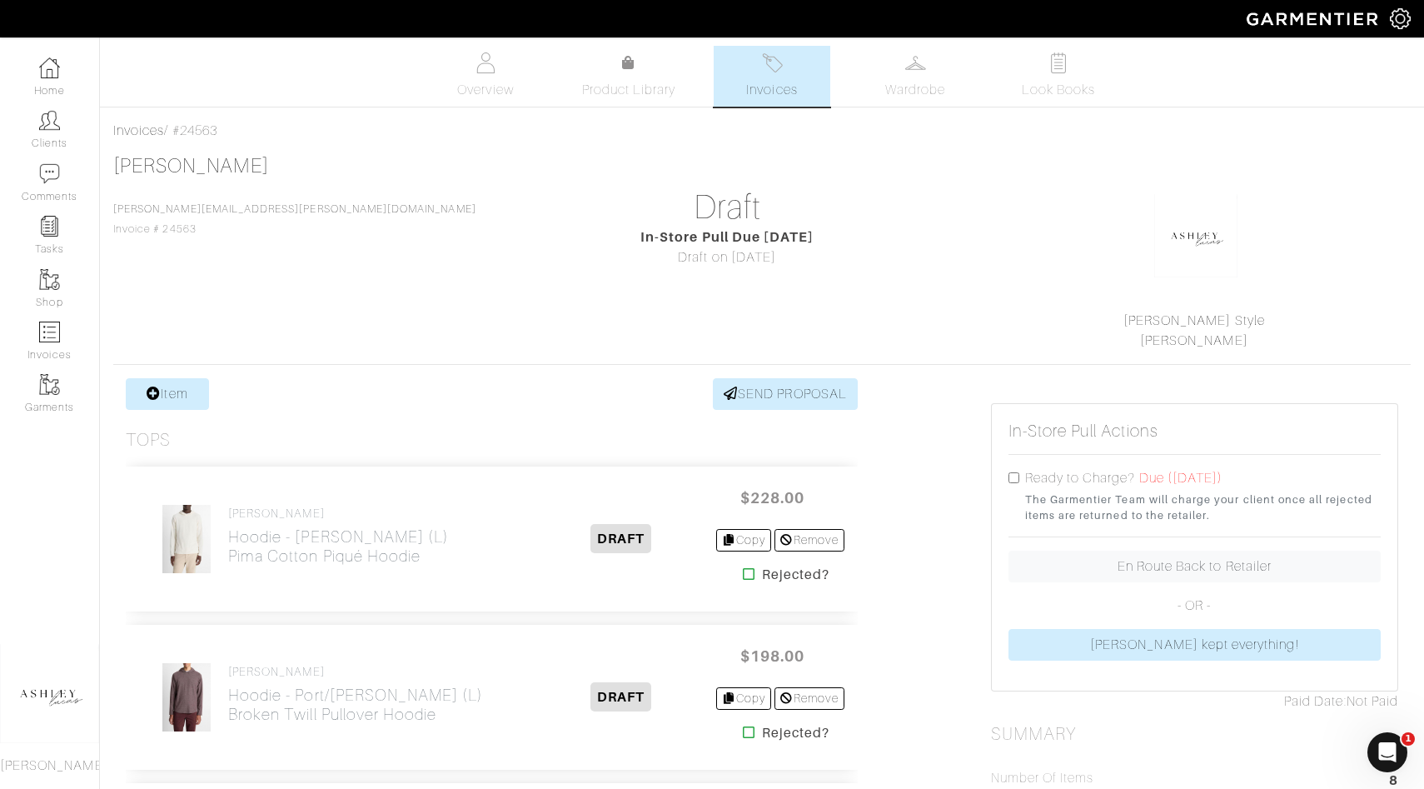
click at [1009, 484] on div "Ready to Charge? Due ([DATE]) The Garmentier Team will charge your client once …" at bounding box center [1195, 495] width 372 height 55
click at [1019, 475] on input "checkbox" at bounding box center [1014, 477] width 11 height 11
checkbox input "true"
click at [58, 344] on link "Invoices" at bounding box center [49, 341] width 99 height 52
select select
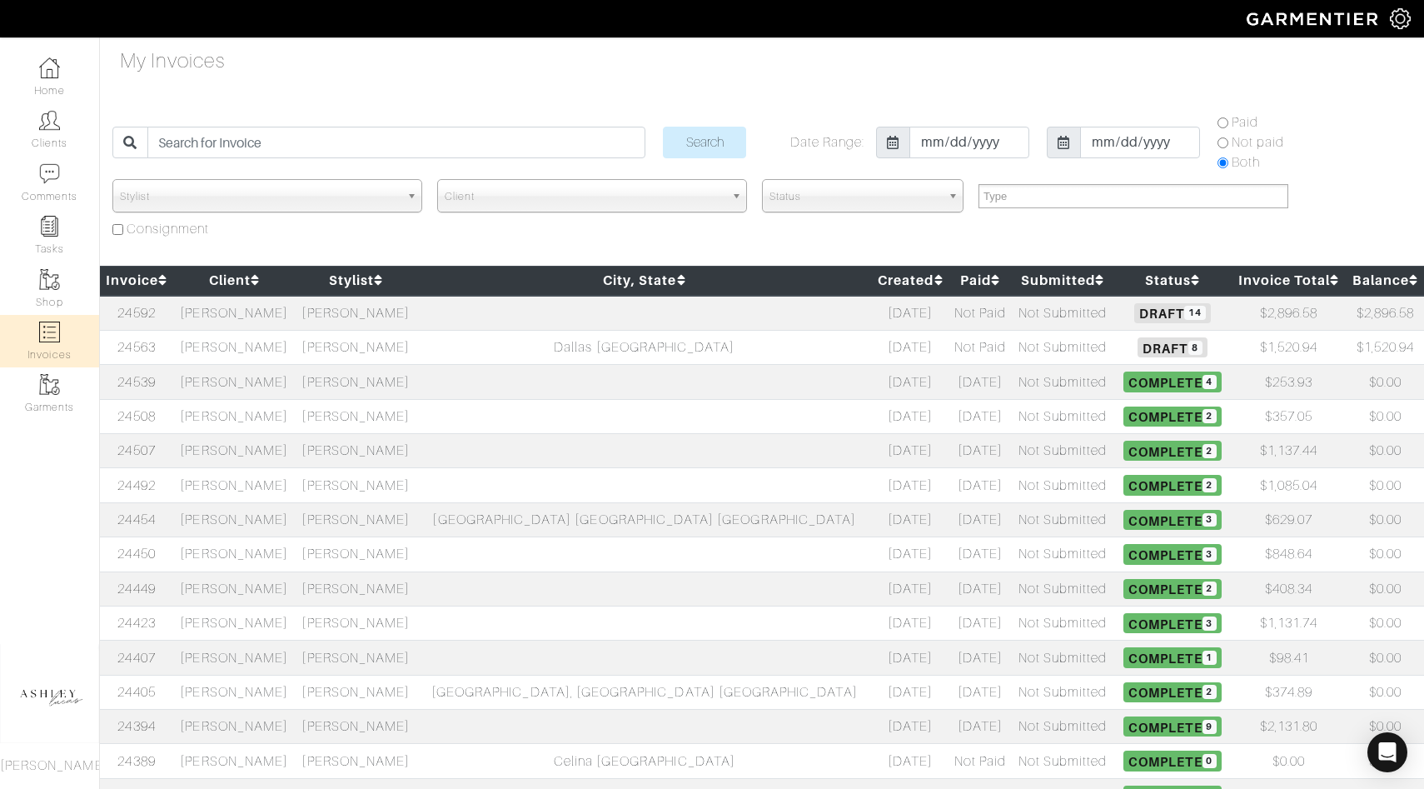
click at [286, 308] on td "[PERSON_NAME]" at bounding box center [234, 313] width 122 height 35
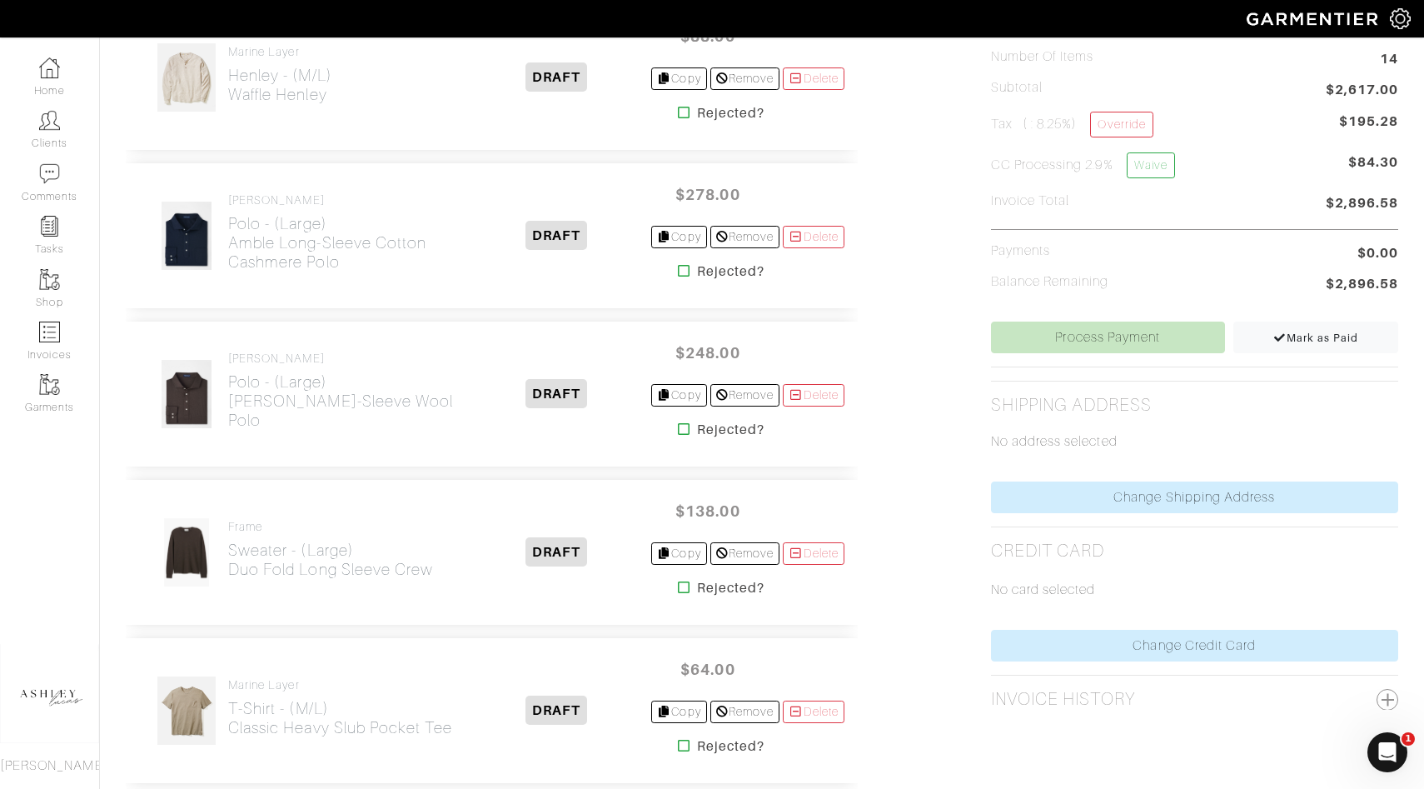
scroll to position [396, 0]
